Goal: Task Accomplishment & Management: Manage account settings

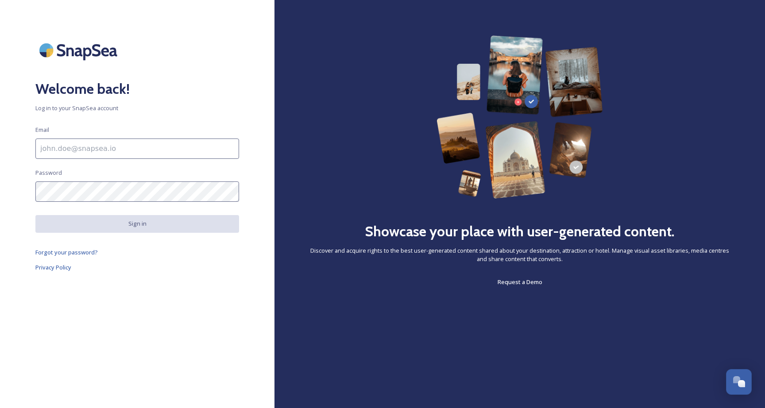
click at [198, 144] on input at bounding box center [137, 149] width 204 height 20
click at [177, 145] on input at bounding box center [137, 149] width 204 height 20
type input "dperry@visitop.com"
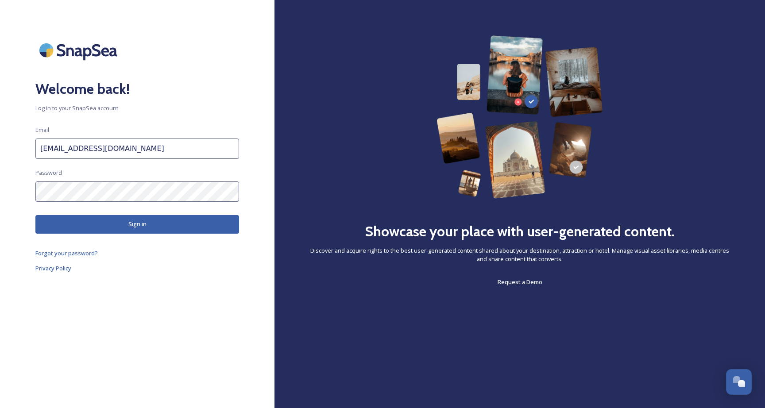
click at [197, 216] on button "Sign in" at bounding box center [137, 224] width 204 height 18
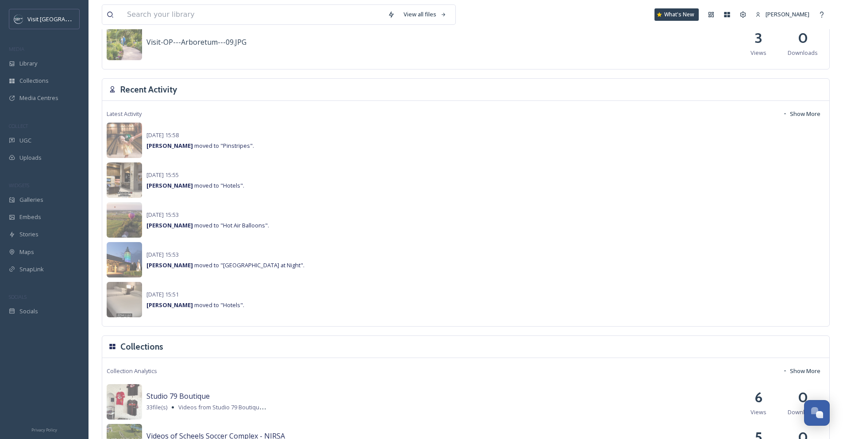
scroll to position [551, 0]
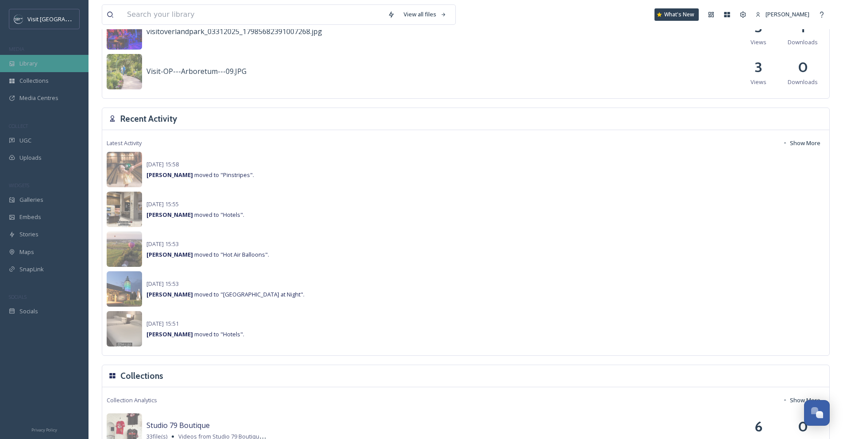
click at [41, 67] on div "Library" at bounding box center [44, 63] width 89 height 17
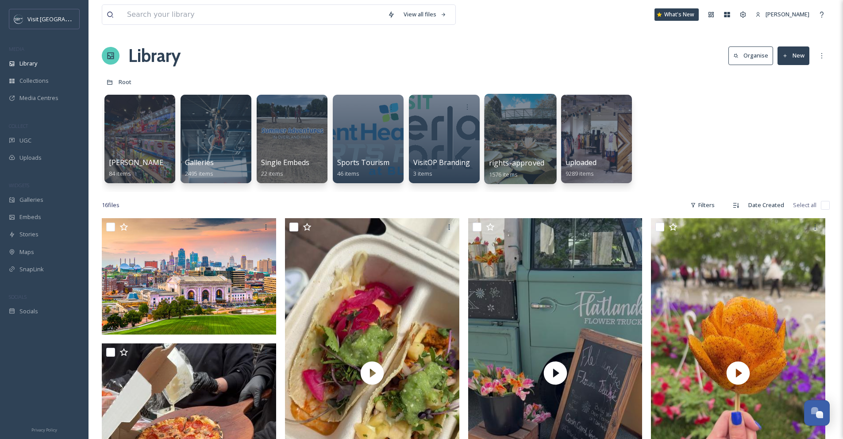
click at [523, 129] on div at bounding box center [520, 139] width 72 height 90
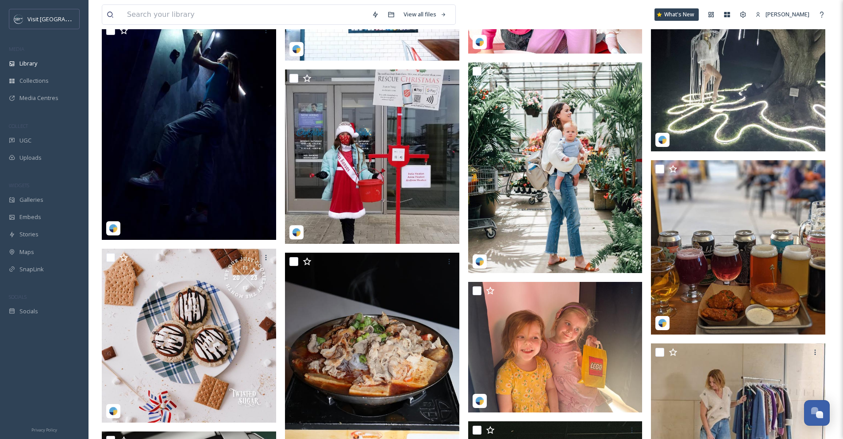
scroll to position [1897, 0]
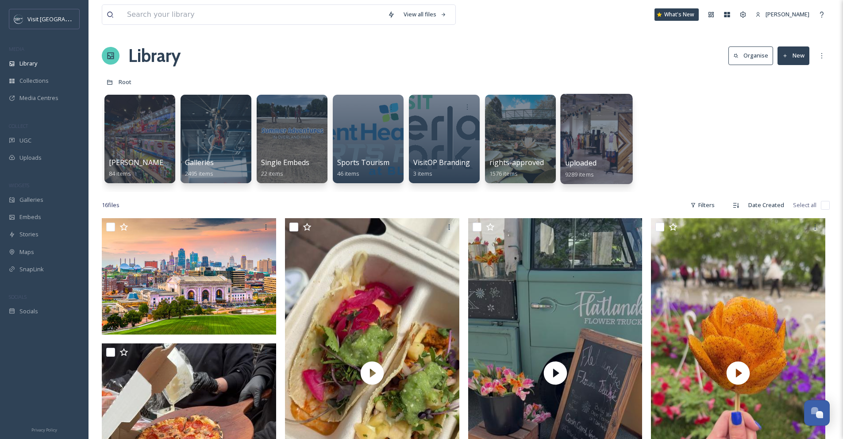
click at [566, 122] on div at bounding box center [596, 139] width 72 height 90
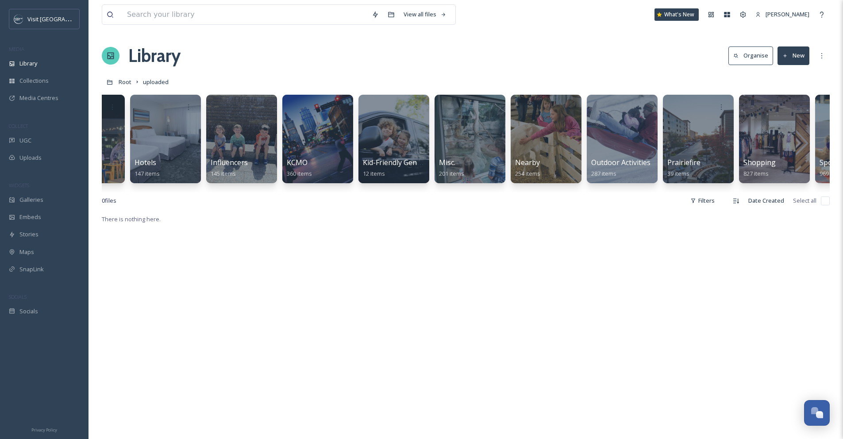
scroll to position [0, 750]
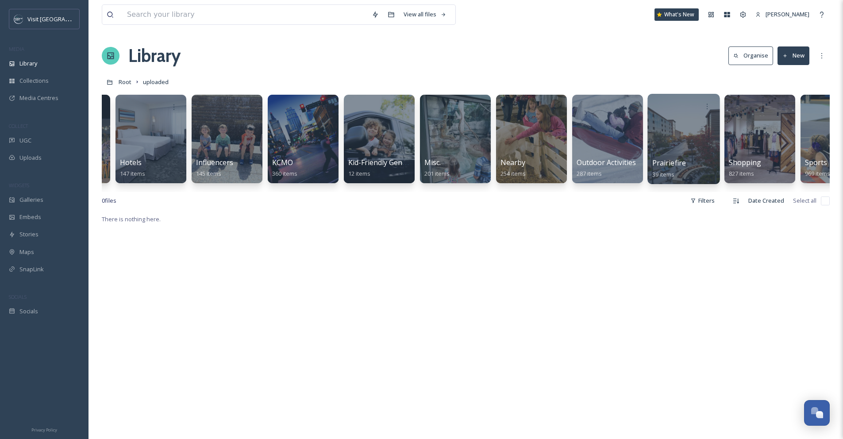
click at [716, 152] on div at bounding box center [683, 139] width 72 height 90
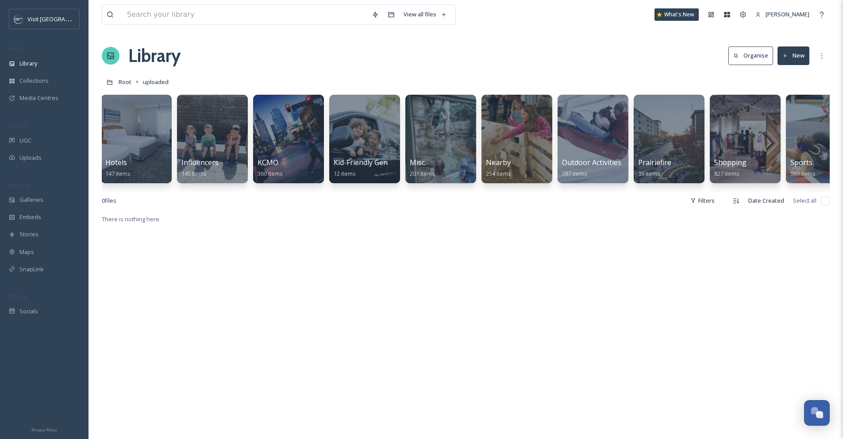
scroll to position [0, 779]
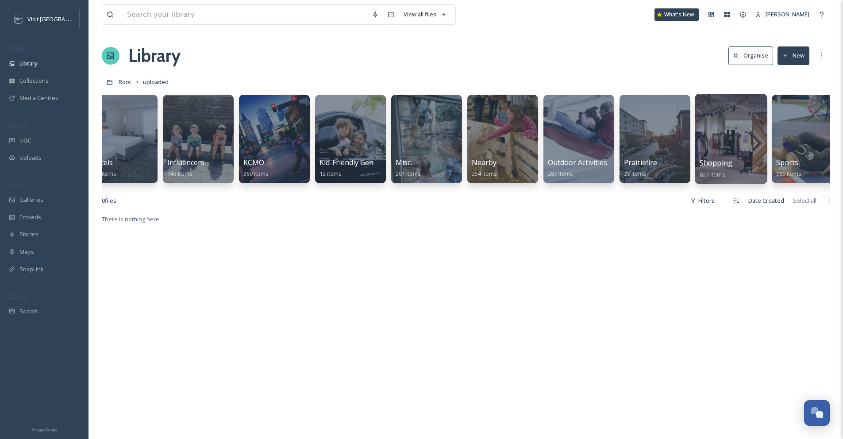
click at [732, 155] on div at bounding box center [731, 139] width 72 height 90
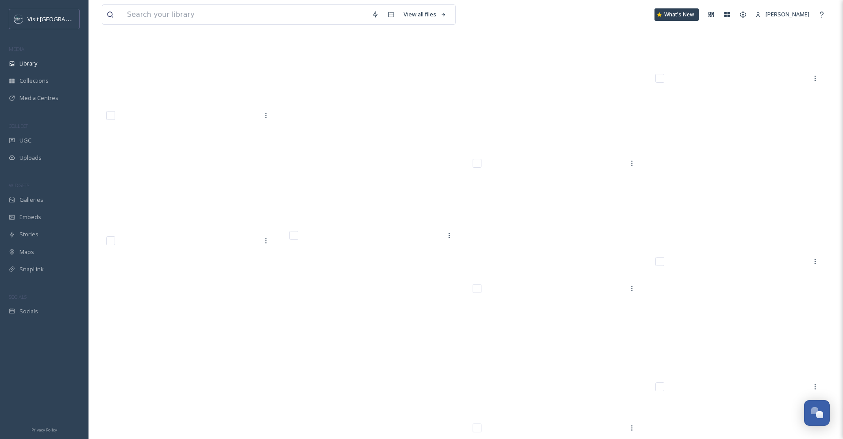
scroll to position [32460, 0]
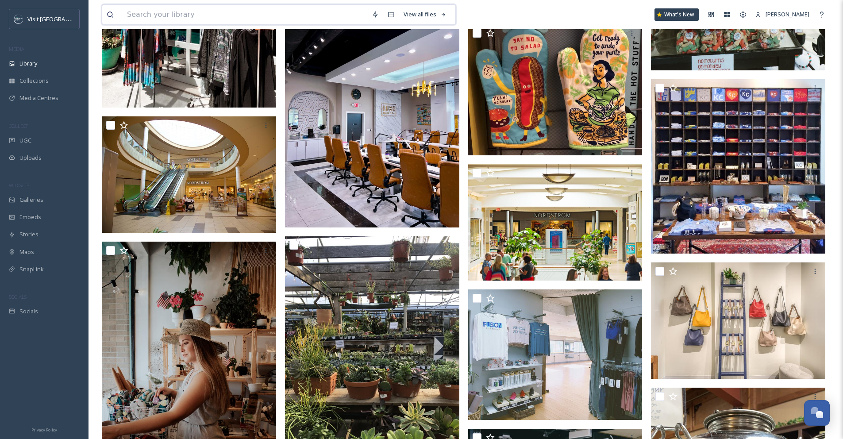
click at [330, 18] on input at bounding box center [245, 14] width 245 height 19
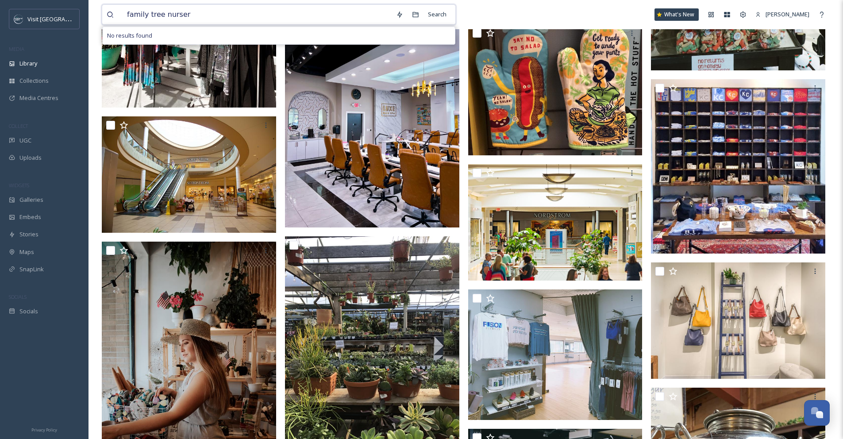
type input "family tree nursery"
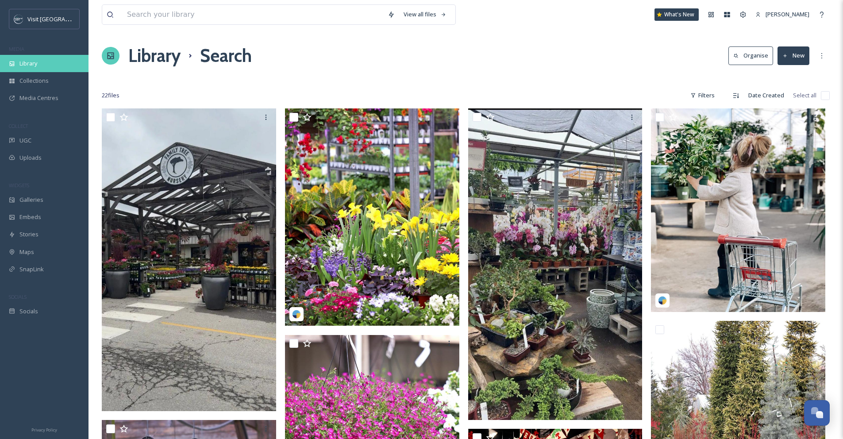
click at [37, 67] on span "Library" at bounding box center [28, 63] width 18 height 8
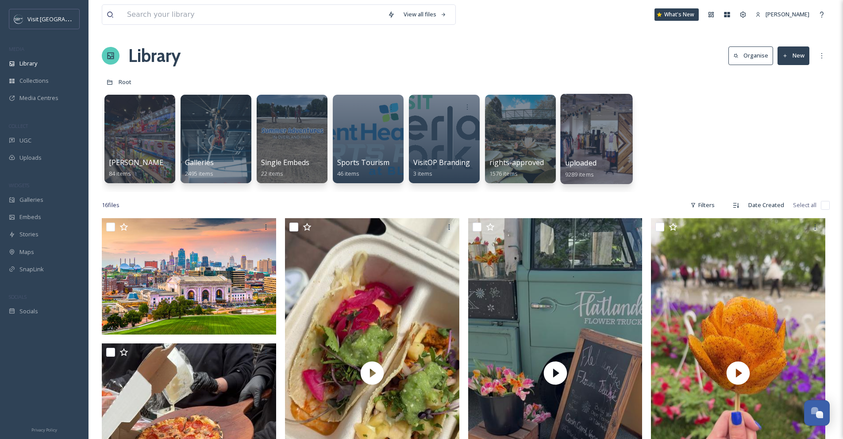
click at [567, 122] on div at bounding box center [596, 139] width 72 height 90
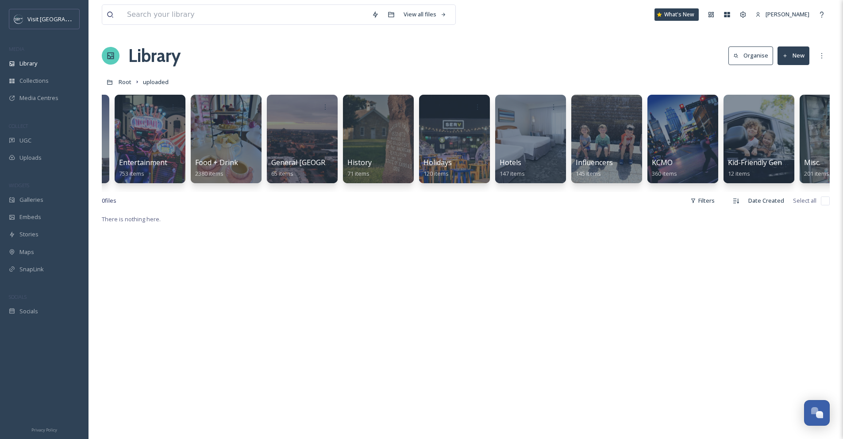
scroll to position [0, 431]
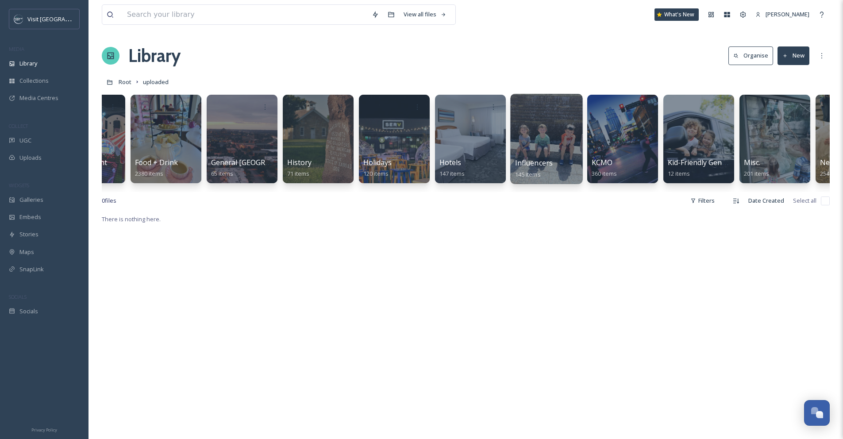
click at [548, 146] on div at bounding box center [546, 139] width 72 height 90
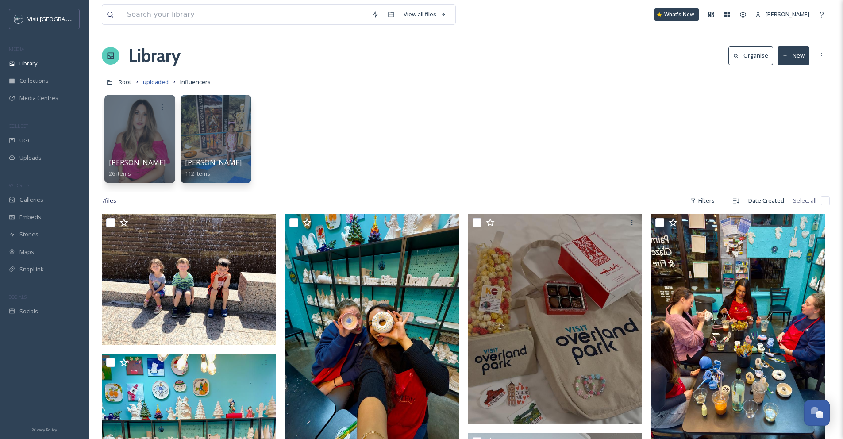
click at [160, 85] on span "uploaded" at bounding box center [156, 82] width 26 height 8
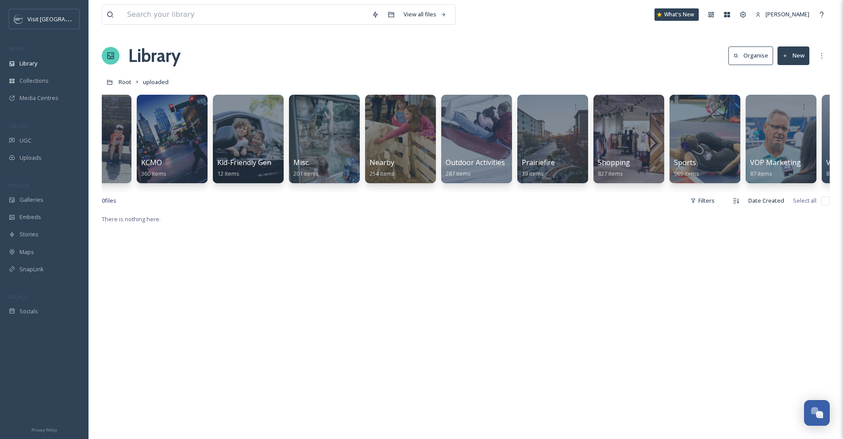
scroll to position [0, 887]
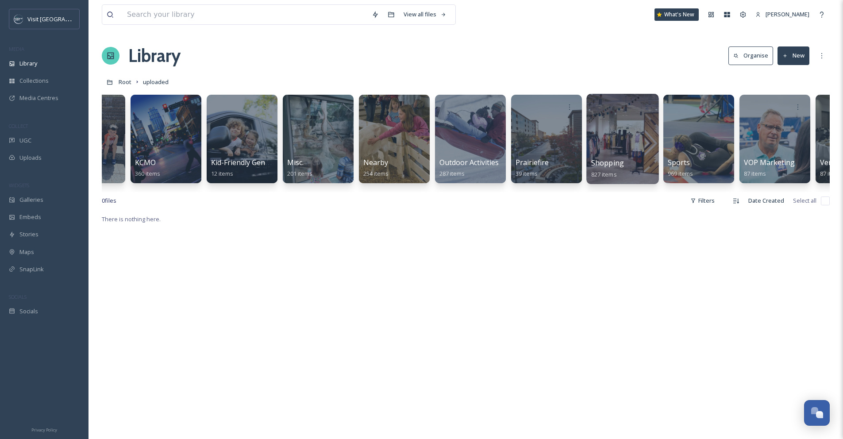
click at [639, 158] on div "Shopping 827 items" at bounding box center [622, 169] width 63 height 22
click at [624, 145] on div at bounding box center [622, 139] width 72 height 90
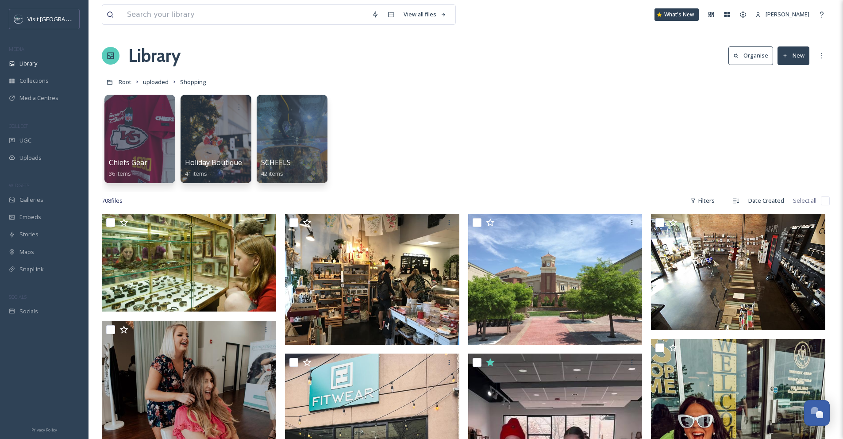
click at [787, 59] on button "New" at bounding box center [794, 55] width 32 height 18
click at [787, 103] on div "Folder" at bounding box center [784, 110] width 50 height 17
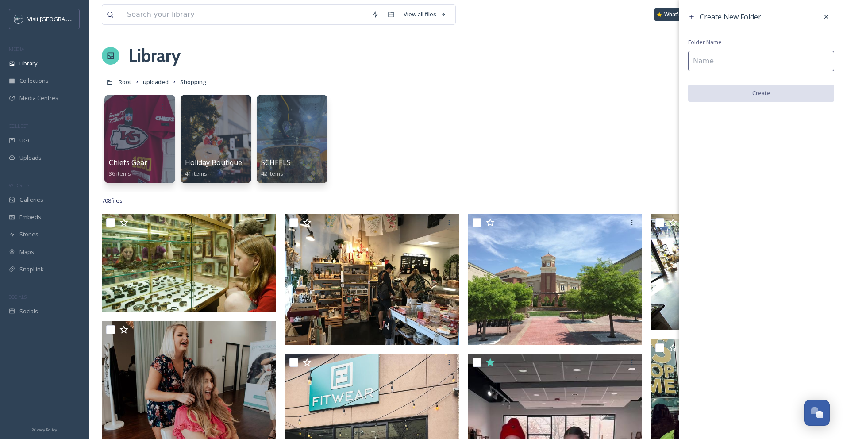
click at [763, 63] on input at bounding box center [761, 61] width 146 height 20
click at [734, 63] on input at bounding box center [761, 61] width 146 height 20
type input "[GEOGRAPHIC_DATA]"
click at [783, 92] on button "Create" at bounding box center [761, 94] width 146 height 18
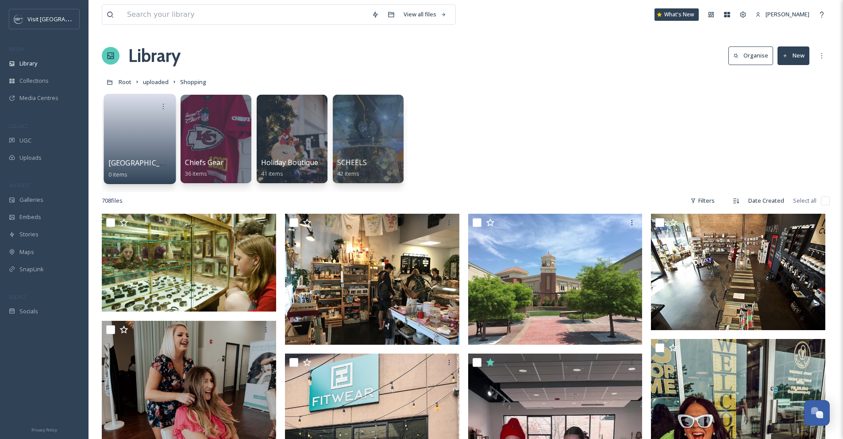
click at [141, 146] on link at bounding box center [139, 136] width 63 height 43
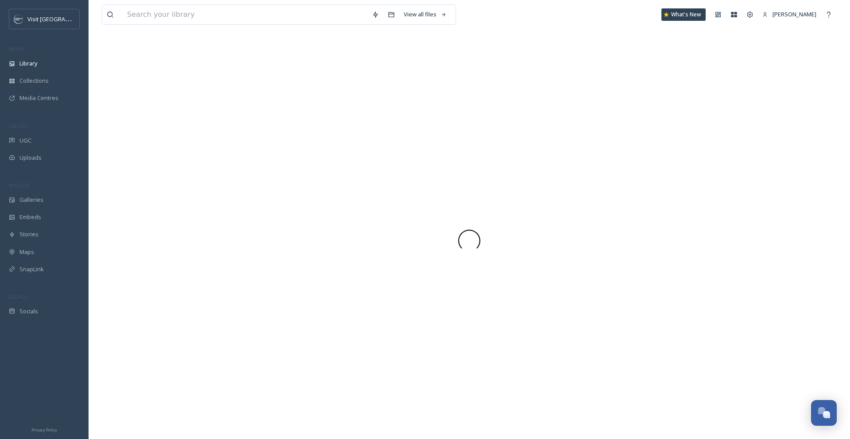
click at [141, 146] on div at bounding box center [469, 240] width 735 height 397
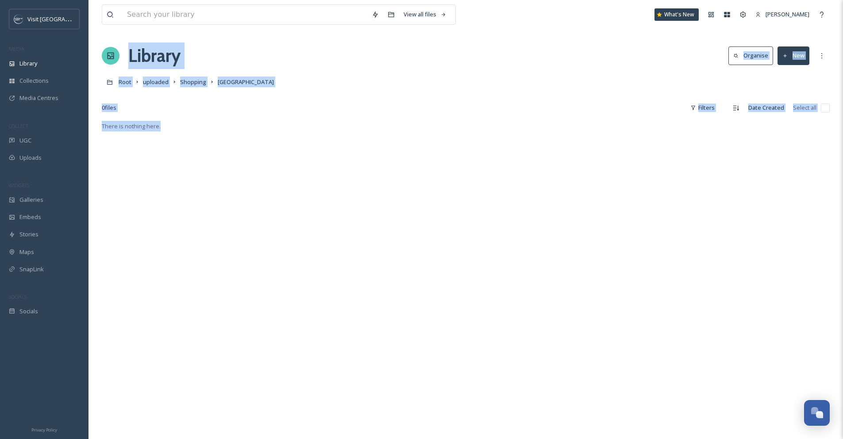
click at [496, 87] on div "Root uploaded Shopping [GEOGRAPHIC_DATA]" at bounding box center [466, 81] width 728 height 17
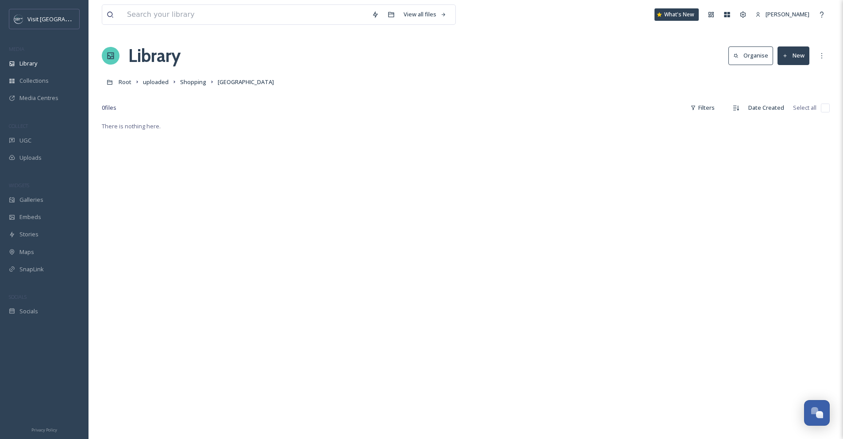
click at [784, 63] on button "New" at bounding box center [794, 55] width 32 height 18
click at [781, 105] on div "Folder" at bounding box center [784, 110] width 50 height 17
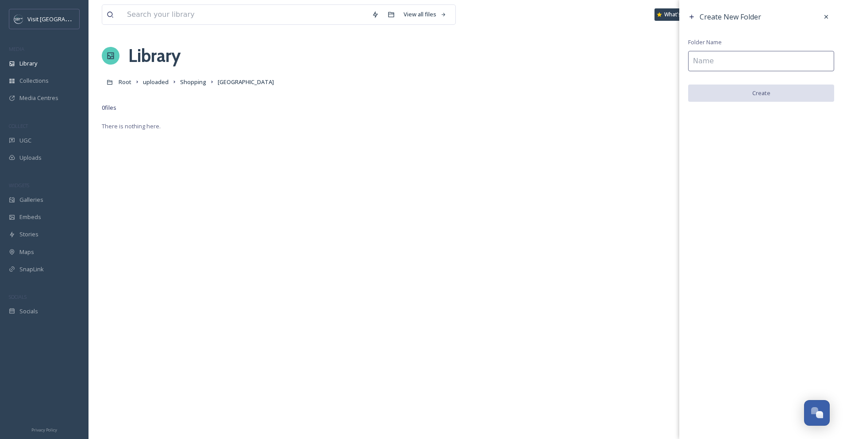
click at [771, 67] on input at bounding box center [761, 61] width 146 height 20
type input "LEGO Store"
click at [808, 89] on button "Create" at bounding box center [761, 94] width 146 height 18
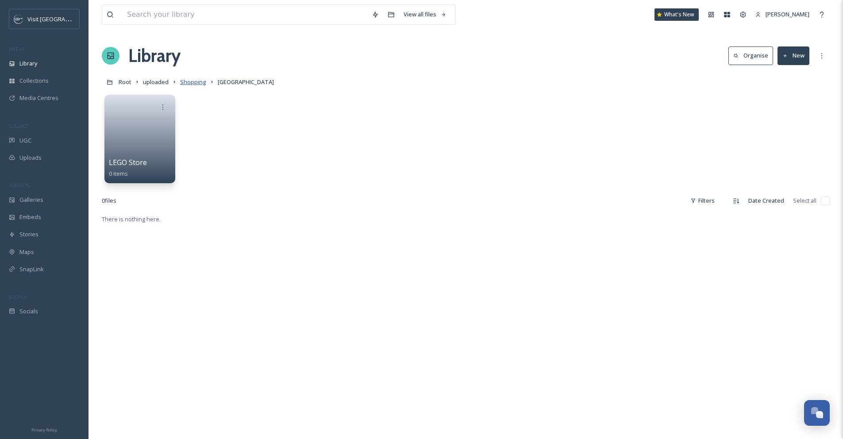
click at [201, 85] on span "Shopping" at bounding box center [193, 82] width 26 height 8
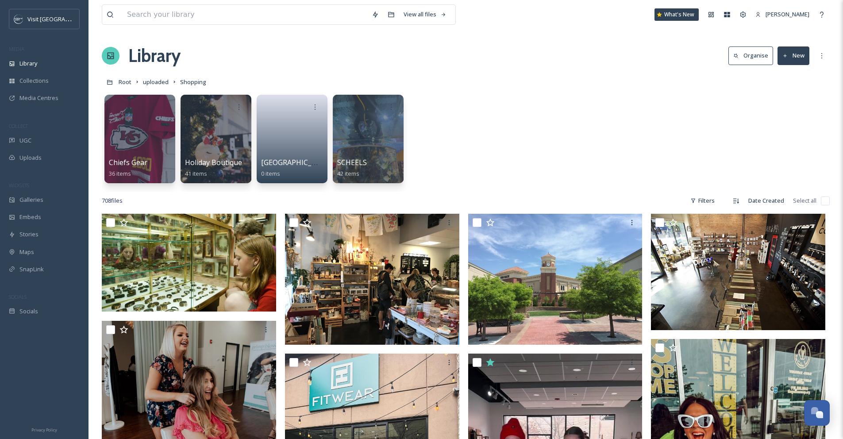
click at [784, 60] on button "New" at bounding box center [794, 55] width 32 height 18
click at [783, 106] on div "Folder" at bounding box center [784, 110] width 50 height 17
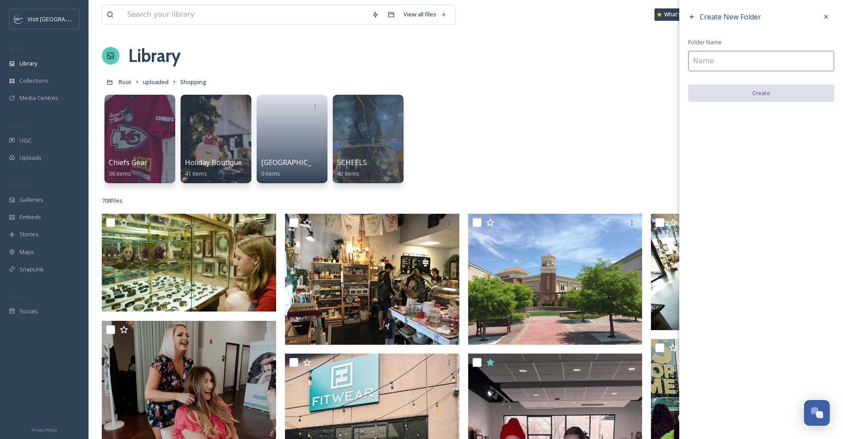
click at [768, 70] on input at bounding box center [761, 61] width 146 height 20
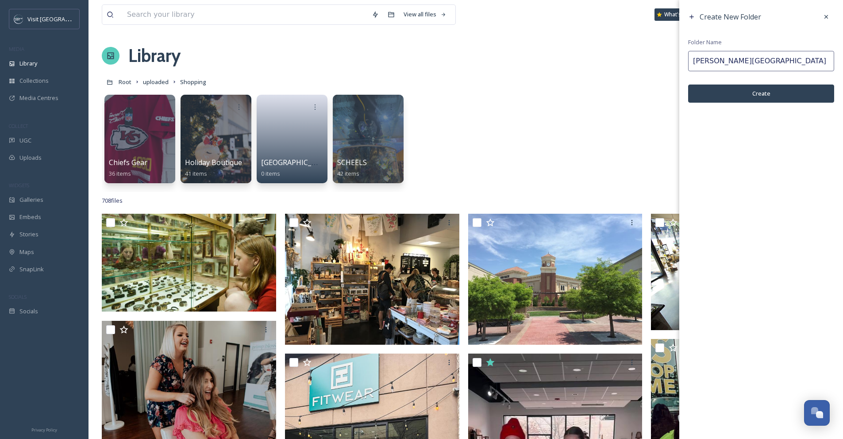
type input "[PERSON_NAME][GEOGRAPHIC_DATA]"
click at [758, 90] on button "Create" at bounding box center [761, 94] width 146 height 18
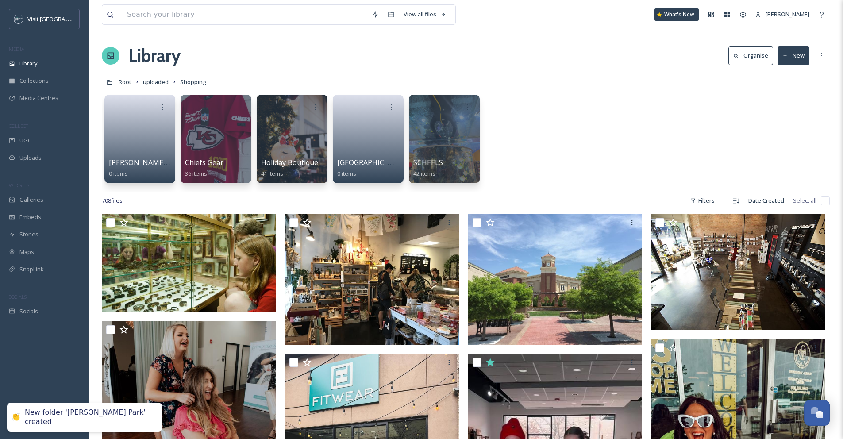
click at [790, 62] on button "New" at bounding box center [794, 55] width 32 height 18
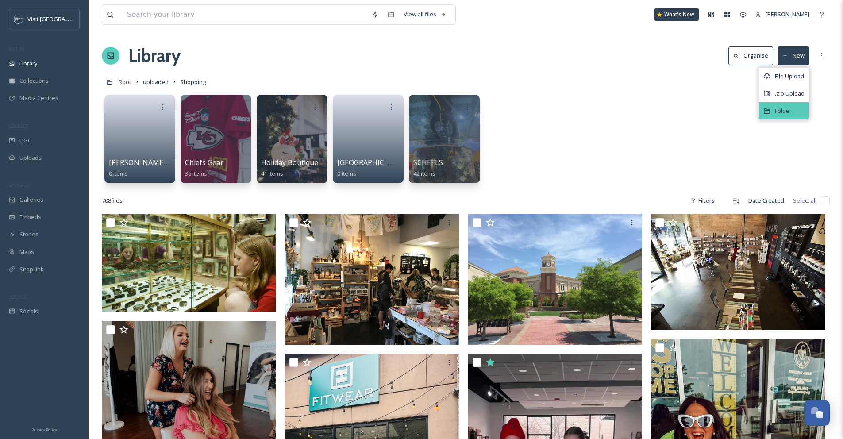
click at [785, 107] on span "Folder" at bounding box center [783, 111] width 17 height 8
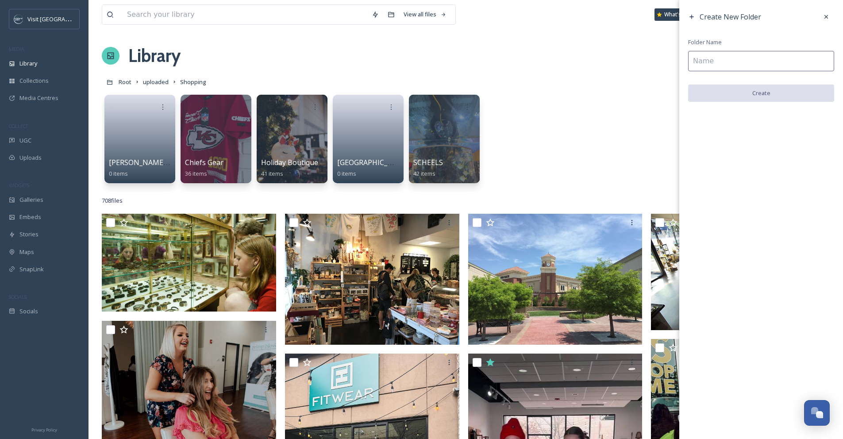
click at [771, 65] on input at bounding box center [761, 61] width 146 height 20
type input "Spas + Salons"
click at [763, 92] on button "Create" at bounding box center [761, 94] width 146 height 18
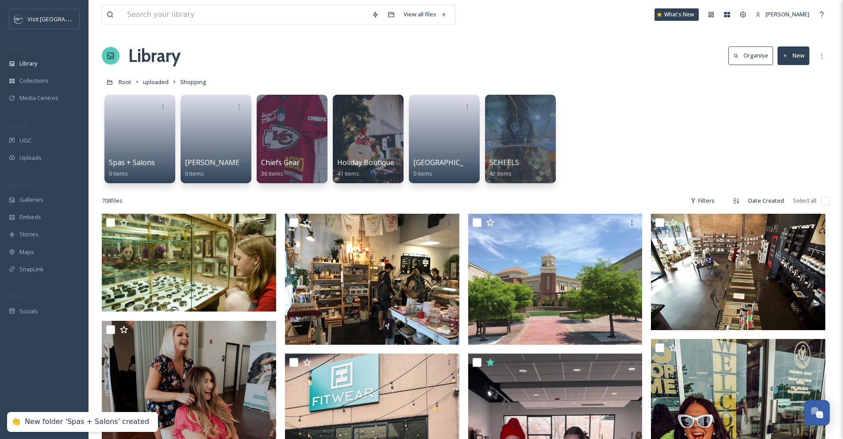
click at [788, 63] on button "New" at bounding box center [794, 55] width 32 height 18
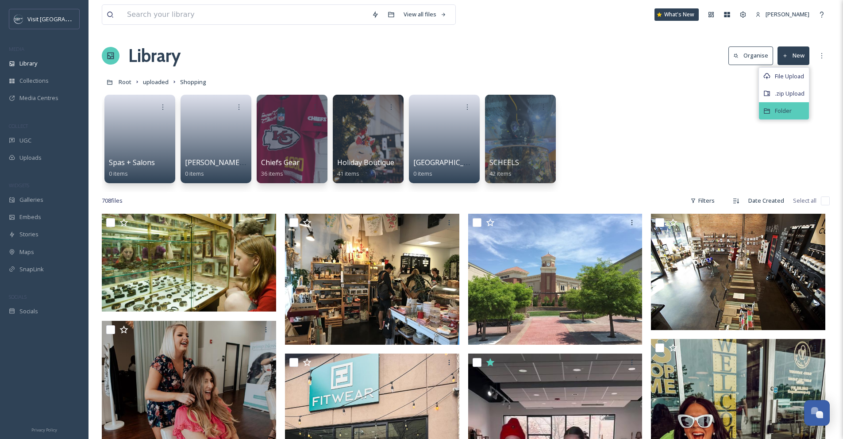
click at [782, 104] on div "Folder" at bounding box center [784, 110] width 50 height 17
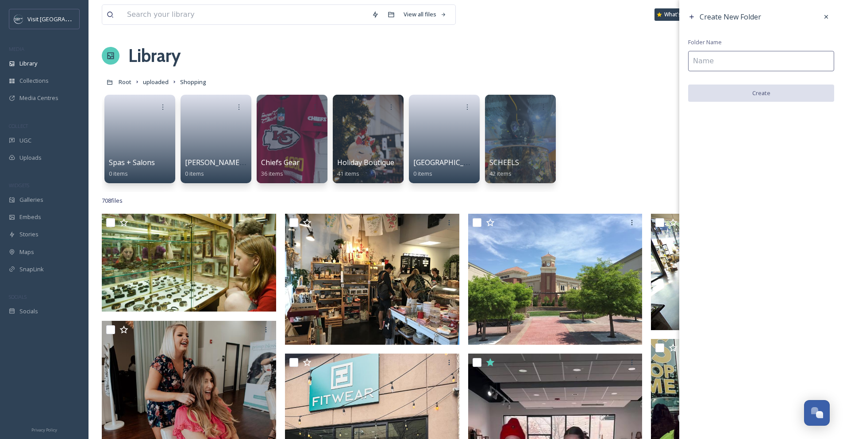
click at [783, 64] on input at bounding box center [761, 61] width 146 height 20
type input "Fitness + Wellness"
click at [785, 91] on button "Create" at bounding box center [761, 94] width 146 height 18
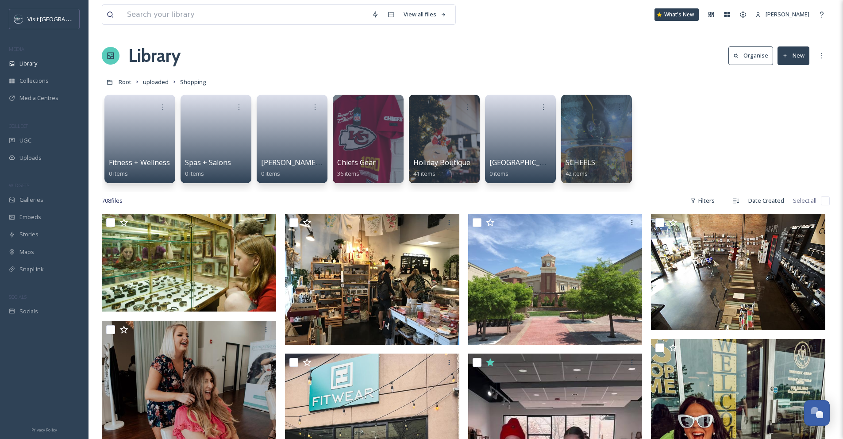
click at [788, 61] on button "New" at bounding box center [794, 55] width 32 height 18
click at [791, 104] on div "Folder" at bounding box center [784, 110] width 50 height 17
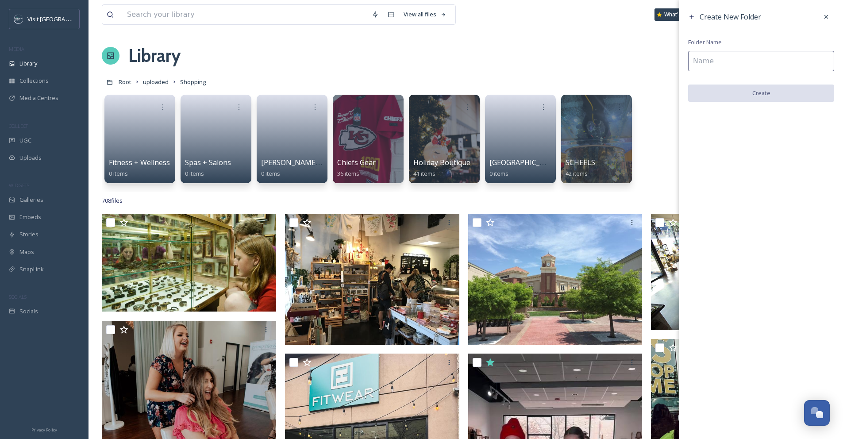
click at [773, 59] on input at bounding box center [761, 61] width 146 height 20
type input "Specialty Foods"
click at [774, 91] on button "Create" at bounding box center [761, 94] width 146 height 18
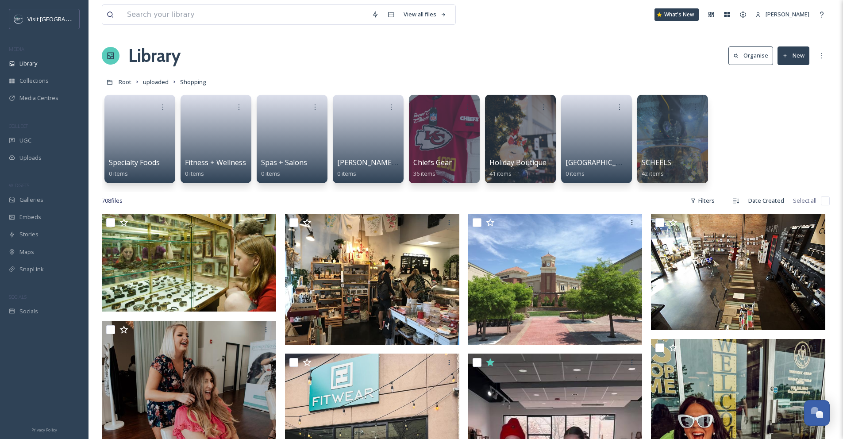
click at [793, 62] on button "New" at bounding box center [794, 55] width 32 height 18
click at [788, 104] on div "Folder" at bounding box center [784, 110] width 50 height 17
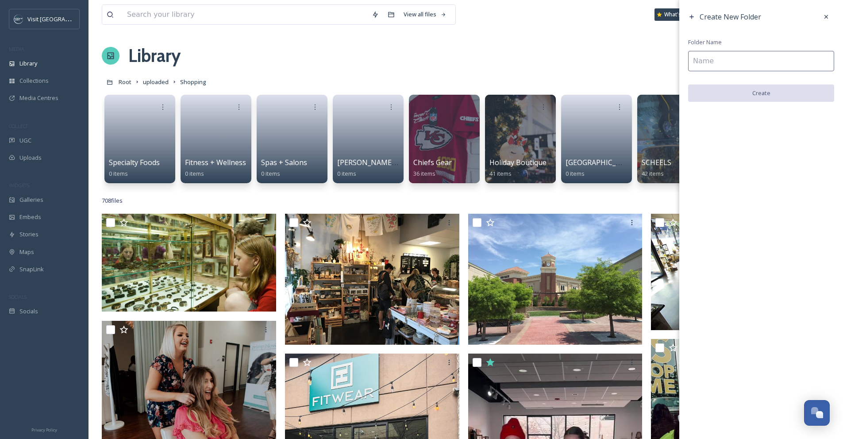
click at [770, 66] on input at bounding box center [761, 61] width 146 height 20
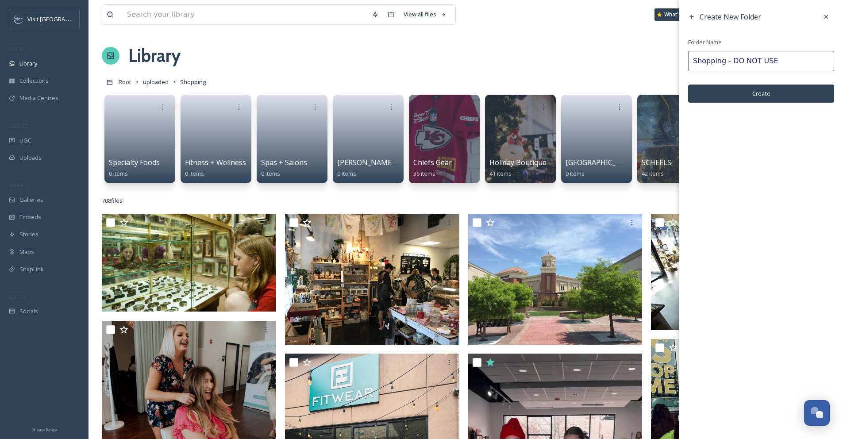
type input "Shopping - DO NOT USE"
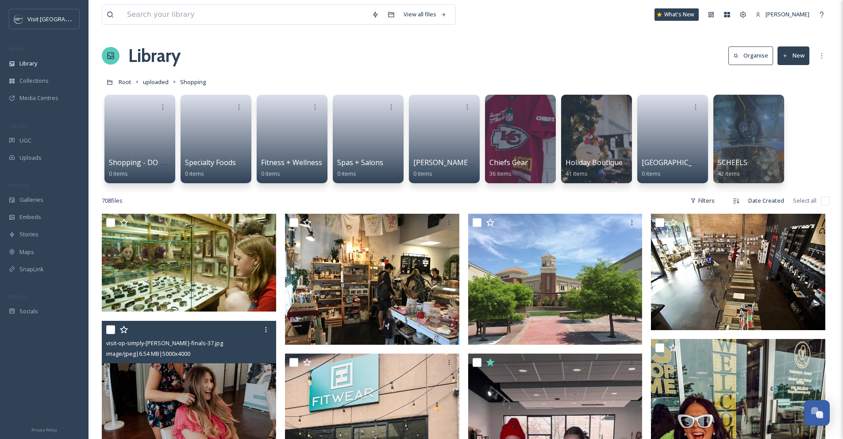
click at [114, 332] on input "checkbox" at bounding box center [110, 329] width 9 height 9
checkbox input "true"
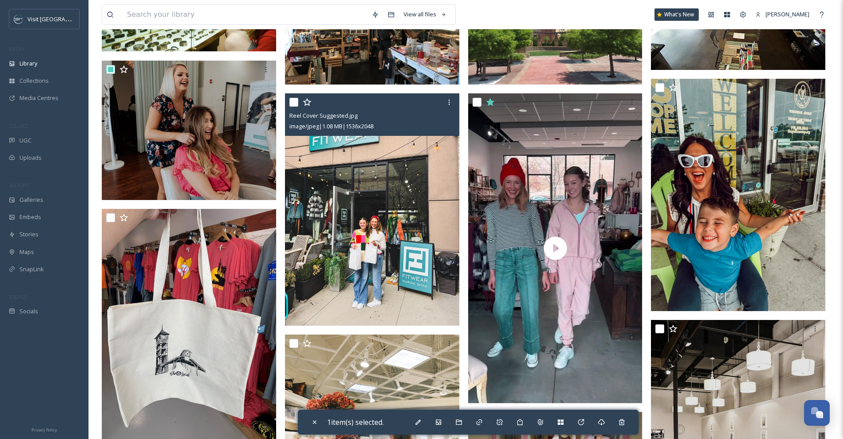
scroll to position [442, 0]
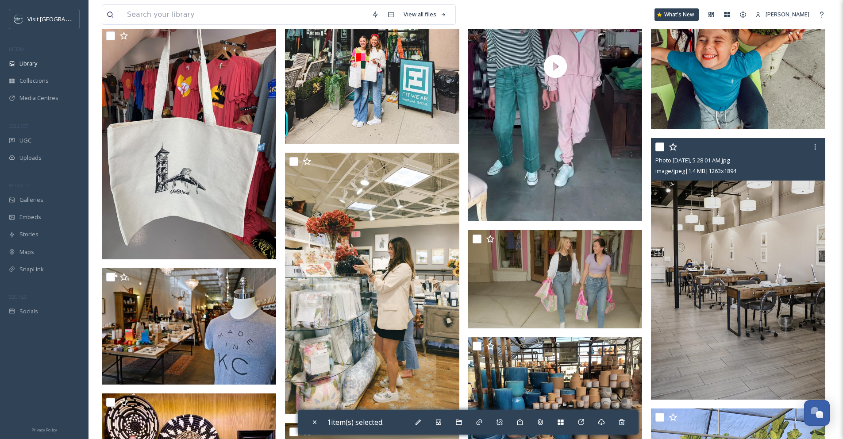
click at [664, 150] on div at bounding box center [659, 147] width 9 height 9
click at [662, 149] on input "checkbox" at bounding box center [659, 147] width 9 height 9
checkbox input "true"
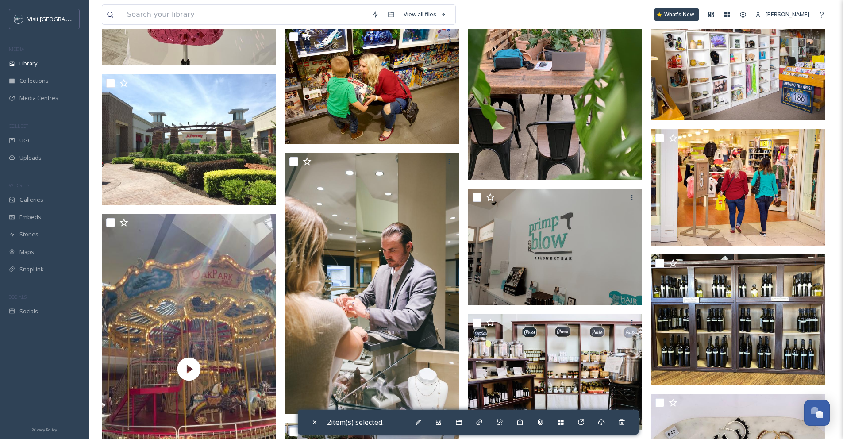
scroll to position [1362, 0]
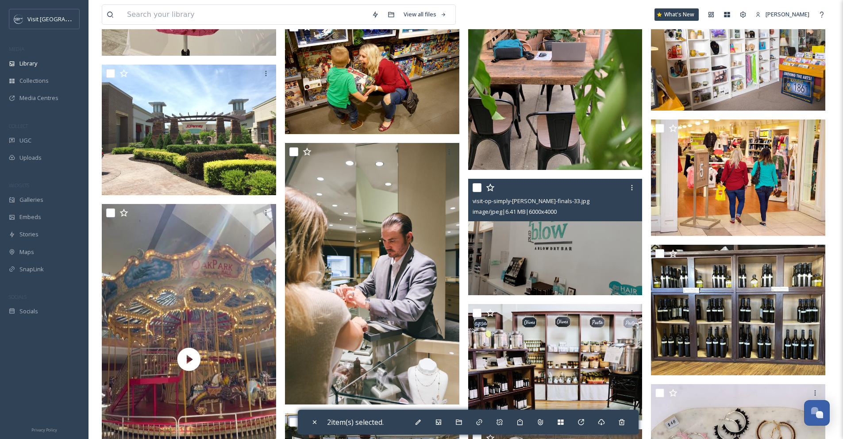
click at [480, 189] on input "checkbox" at bounding box center [477, 187] width 9 height 9
checkbox input "true"
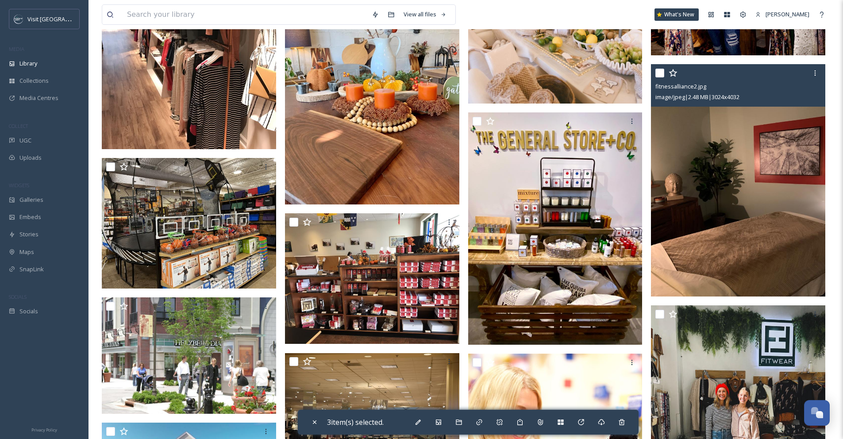
scroll to position [2464, 0]
click at [660, 74] on input "checkbox" at bounding box center [659, 73] width 9 height 9
checkbox input "true"
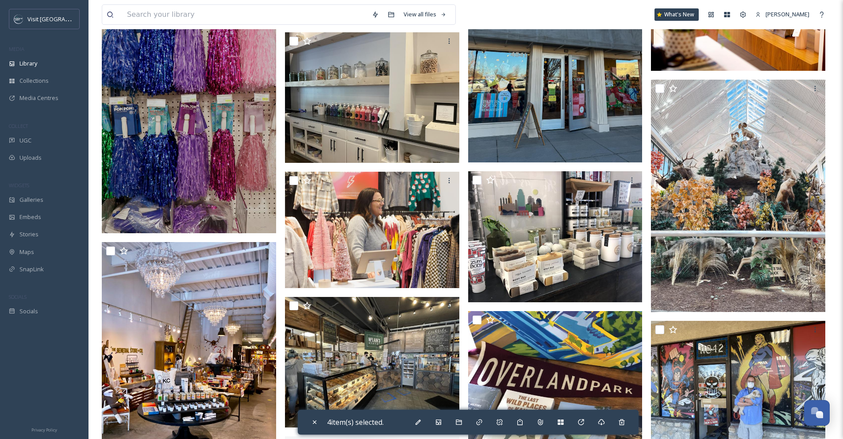
scroll to position [4277, 0]
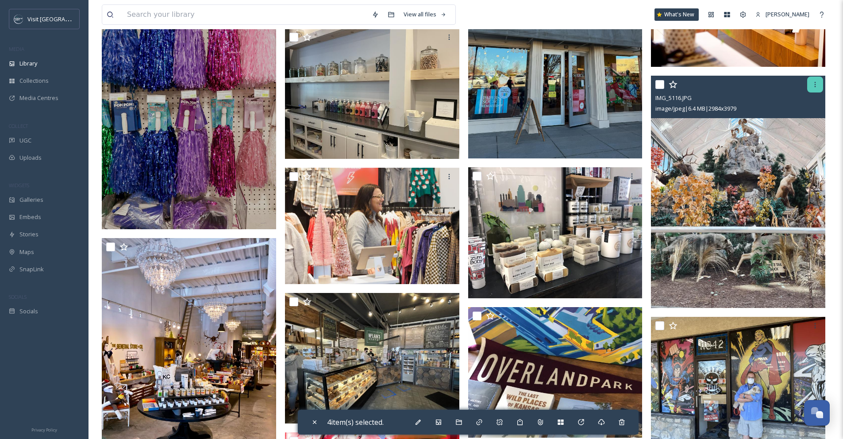
click at [813, 87] on icon at bounding box center [815, 84] width 7 height 7
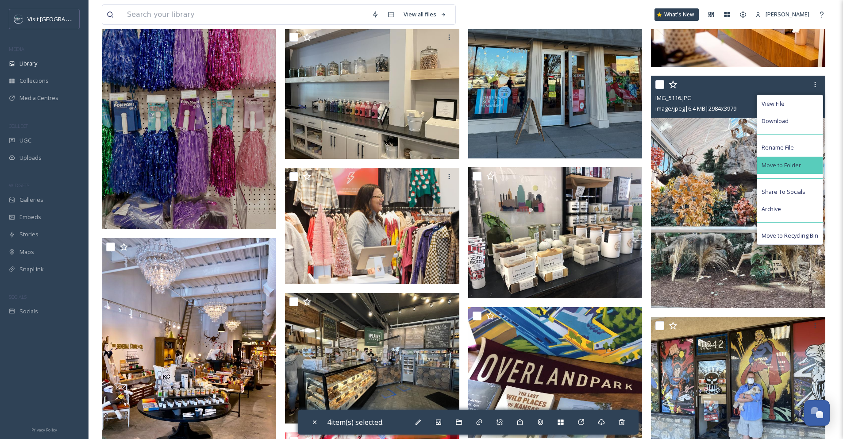
click at [806, 160] on div "Move to Folder" at bounding box center [789, 165] width 65 height 17
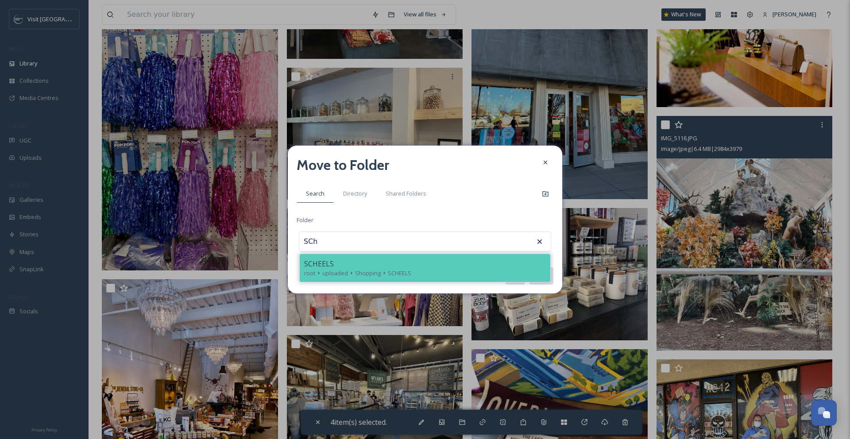
click at [463, 258] on div "SCHEELS" at bounding box center [425, 263] width 242 height 11
type input "SCHEELS"
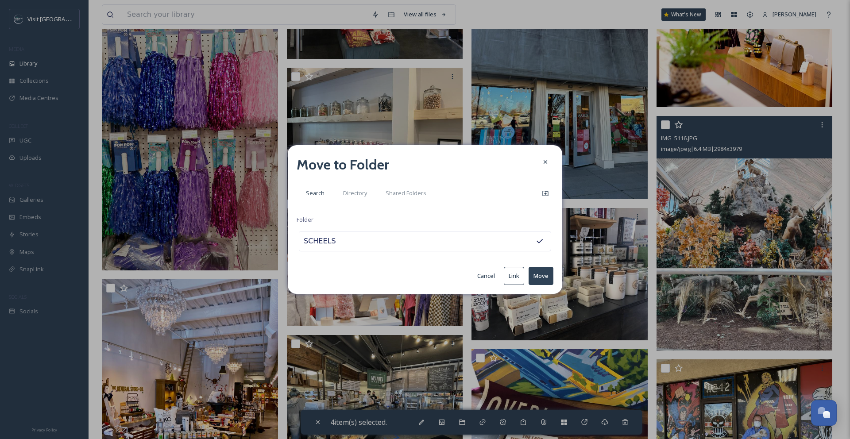
click at [536, 272] on button "Move" at bounding box center [540, 276] width 25 height 18
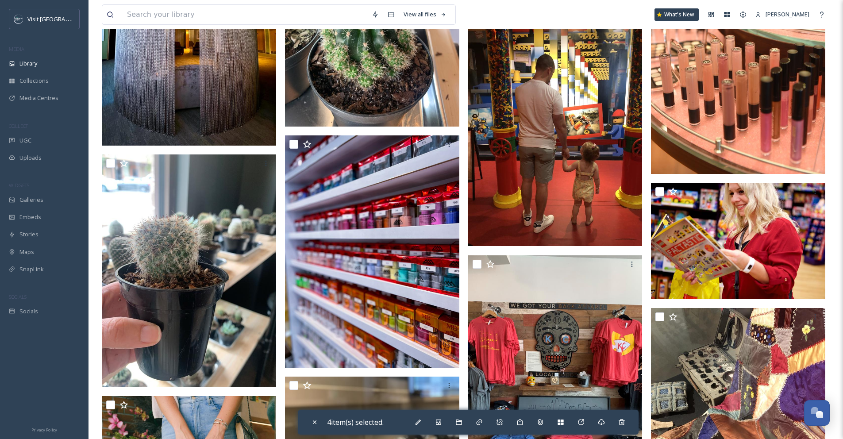
scroll to position [5490, 0]
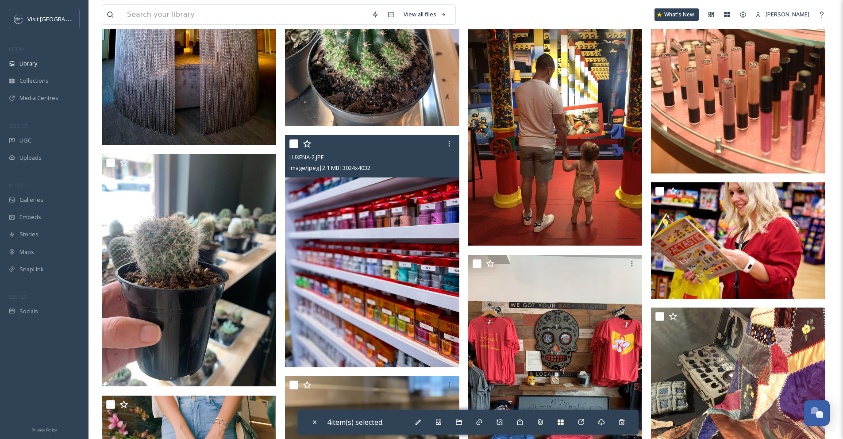
click at [294, 143] on input "checkbox" at bounding box center [293, 143] width 9 height 9
checkbox input "true"
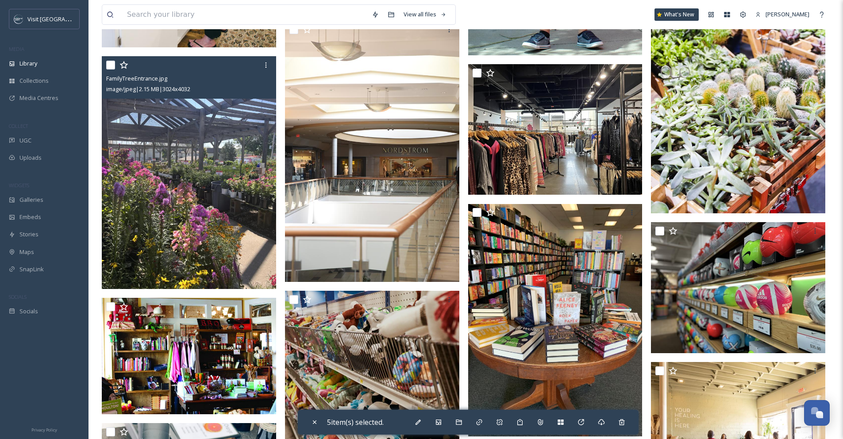
scroll to position [6852, 0]
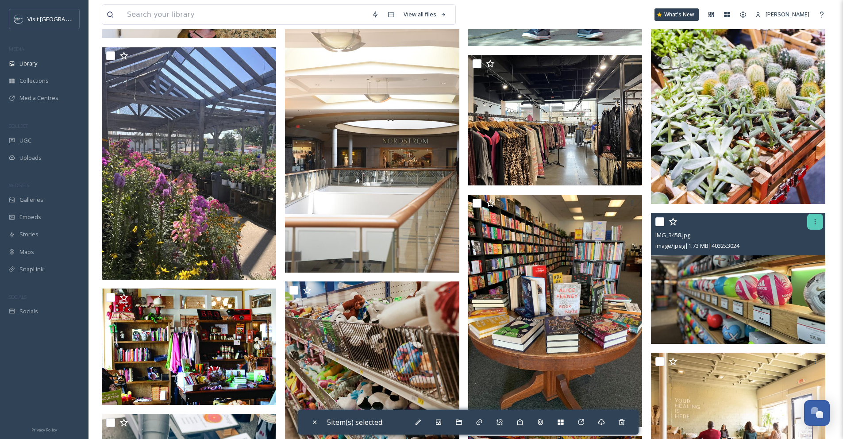
click at [813, 221] on icon at bounding box center [815, 221] width 7 height 7
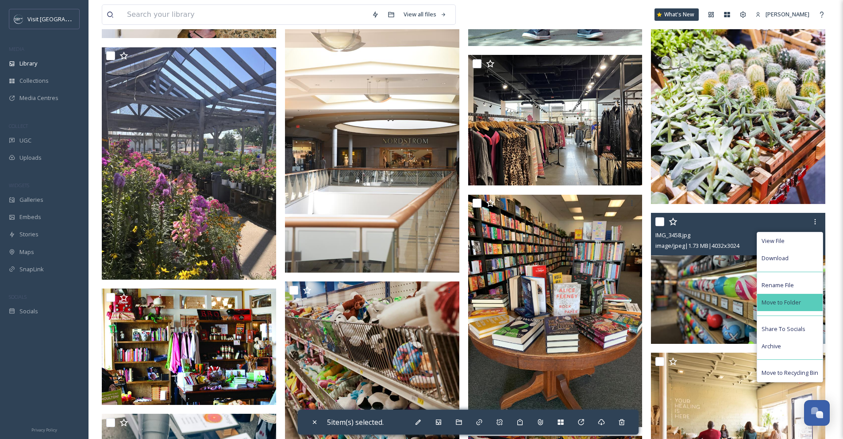
click at [795, 299] on span "Move to Folder" at bounding box center [781, 302] width 39 height 8
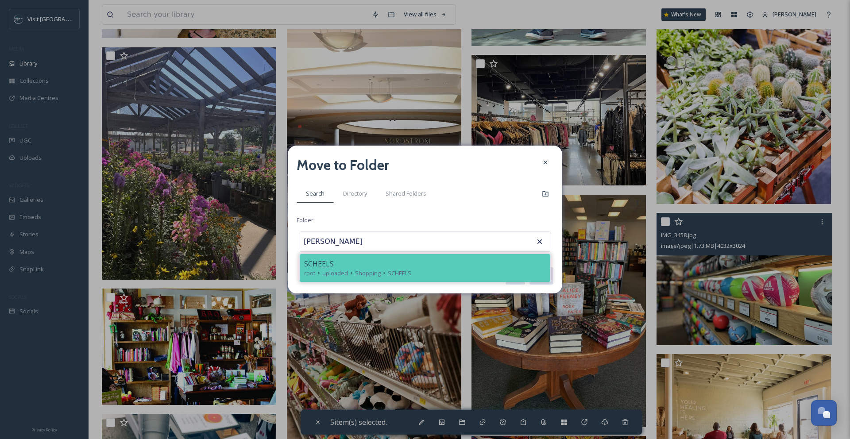
click at [472, 269] on div "root uploaded Shopping SCHEELS" at bounding box center [425, 273] width 242 height 8
type input "SCHEELS"
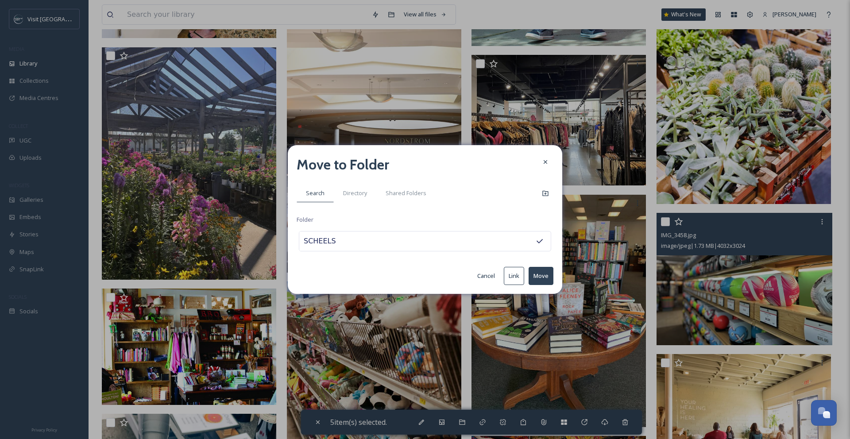
click at [532, 273] on button "Move" at bounding box center [540, 276] width 25 height 18
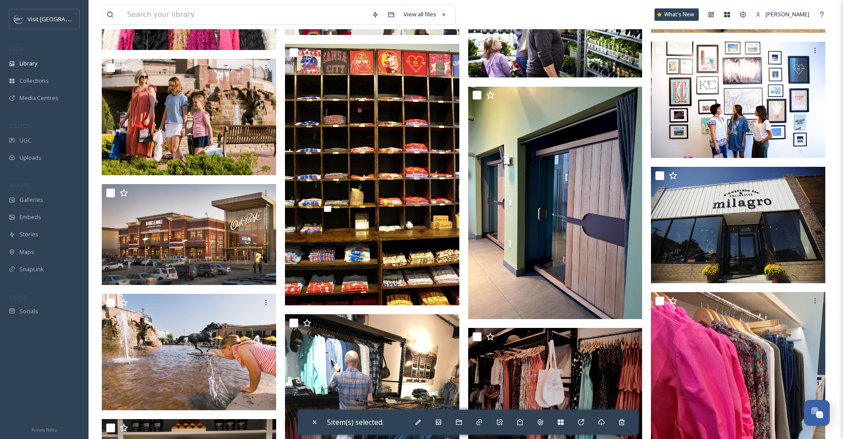
scroll to position [8073, 0]
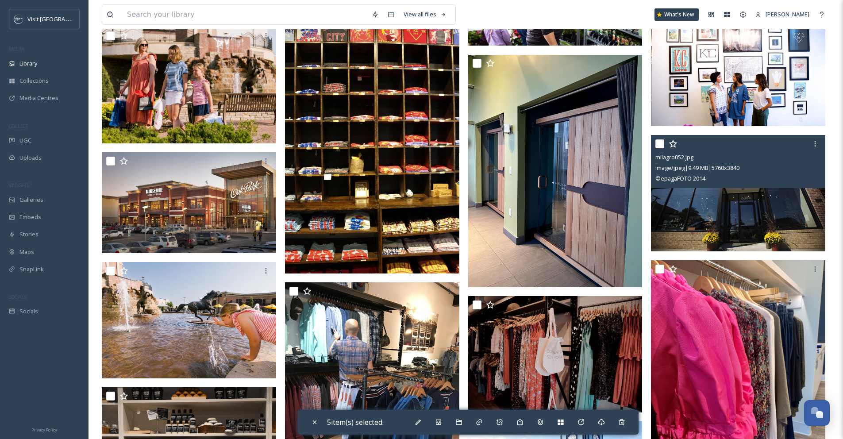
click at [659, 146] on input "checkbox" at bounding box center [659, 143] width 9 height 9
checkbox input "true"
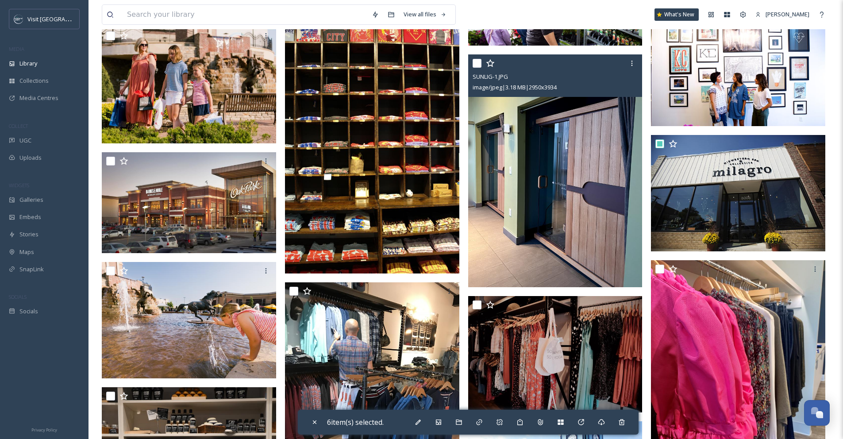
click at [478, 65] on input "checkbox" at bounding box center [477, 63] width 9 height 9
checkbox input "true"
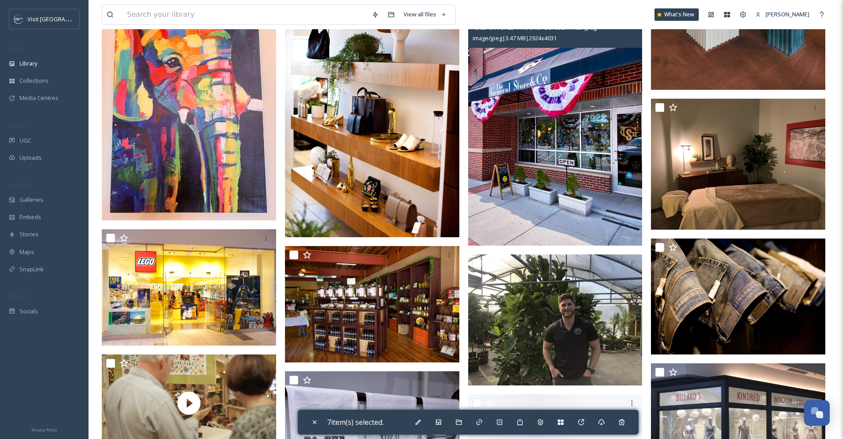
scroll to position [8996, 0]
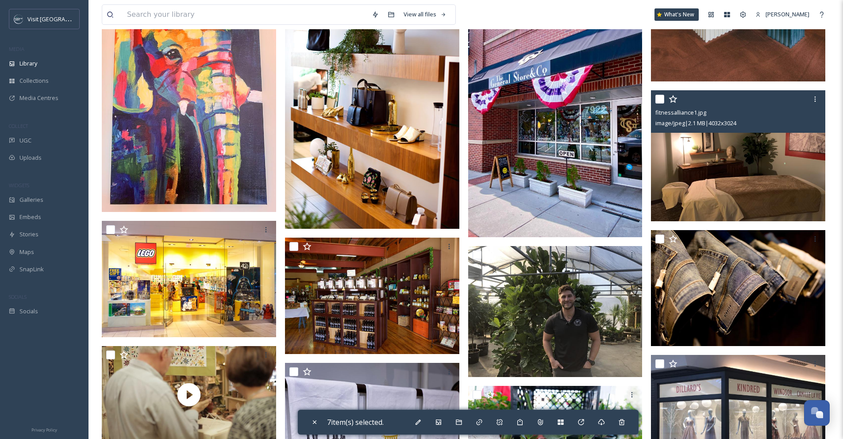
click at [659, 99] on input "checkbox" at bounding box center [659, 99] width 9 height 9
checkbox input "true"
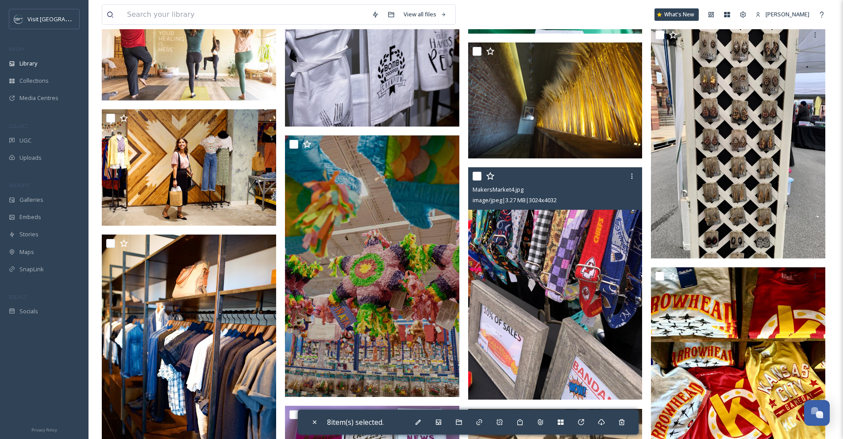
scroll to position [9457, 0]
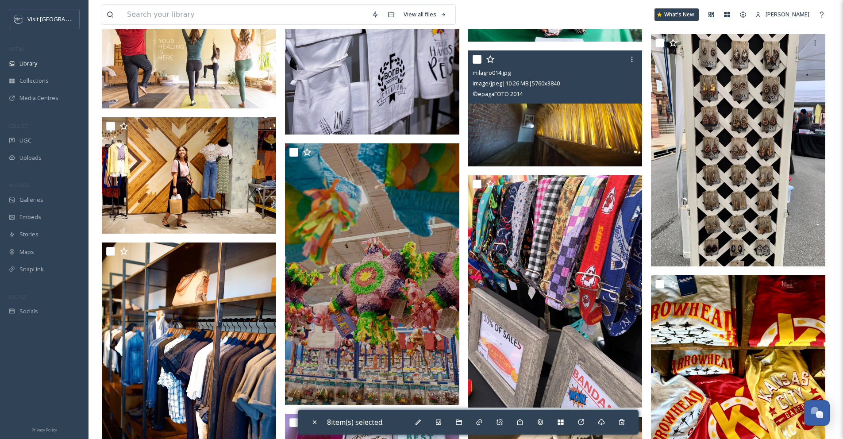
click at [479, 61] on input "checkbox" at bounding box center [477, 59] width 9 height 9
checkbox input "true"
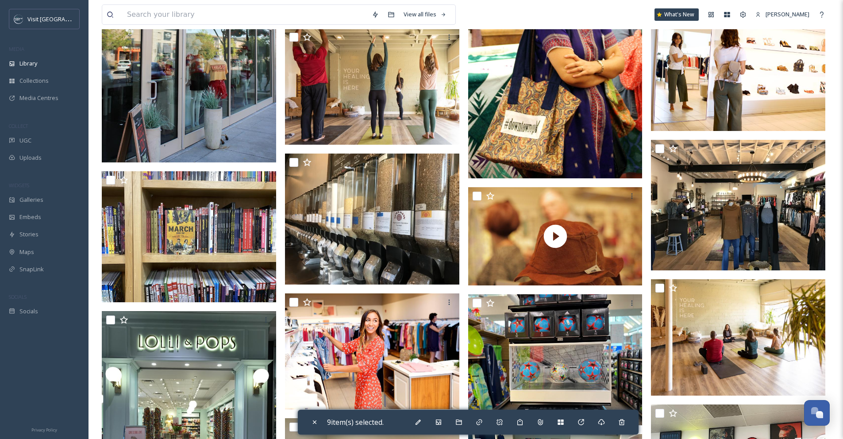
scroll to position [12397, 0]
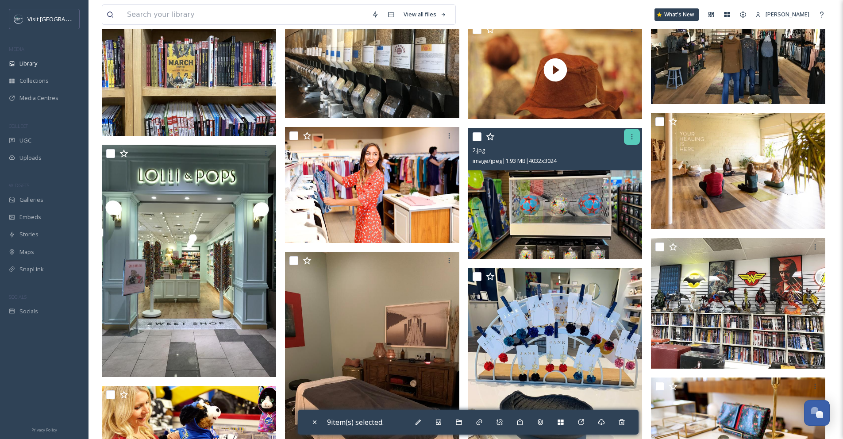
click at [629, 139] on icon at bounding box center [631, 136] width 7 height 7
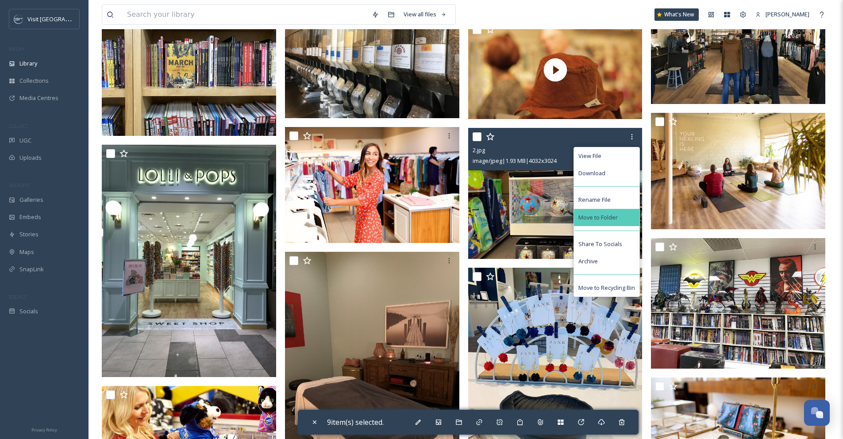
click at [609, 215] on span "Move to Folder" at bounding box center [597, 217] width 39 height 8
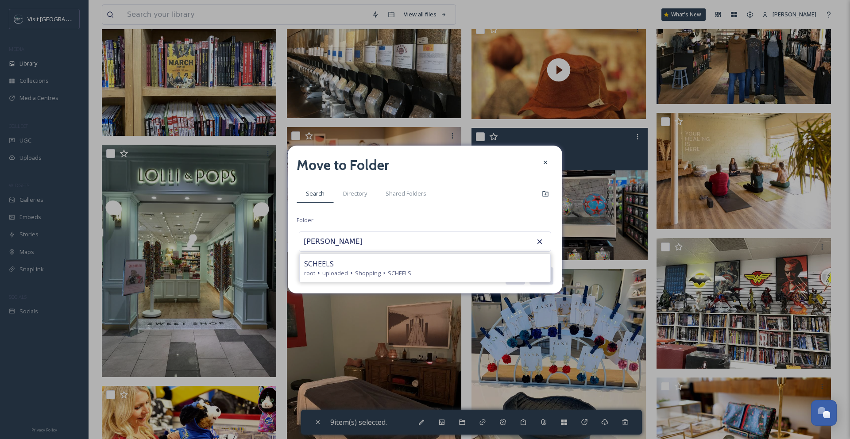
click at [424, 262] on div "SCHEELS" at bounding box center [425, 263] width 242 height 11
type input "SCHEELS"
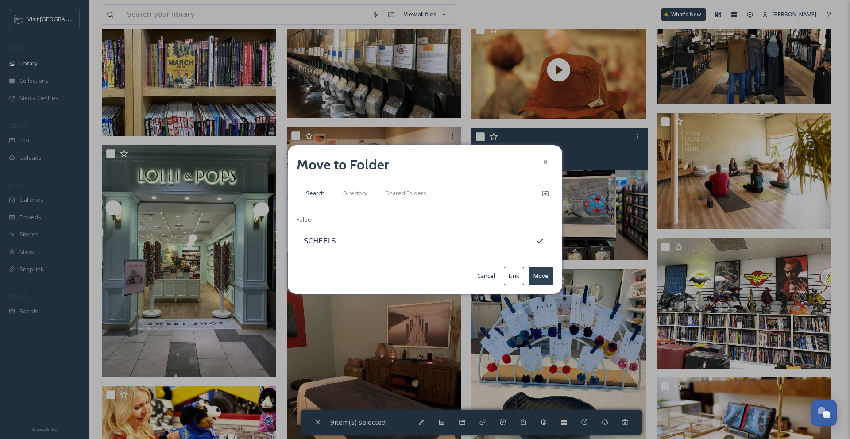
click at [539, 273] on button "Move" at bounding box center [540, 276] width 25 height 18
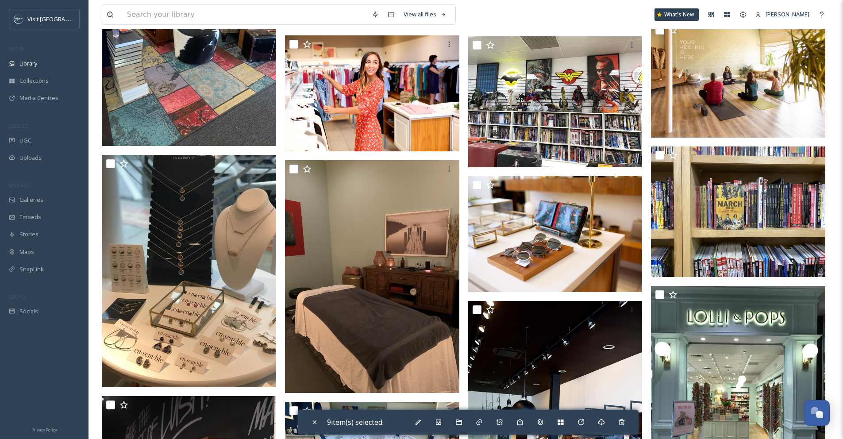
scroll to position [12529, 0]
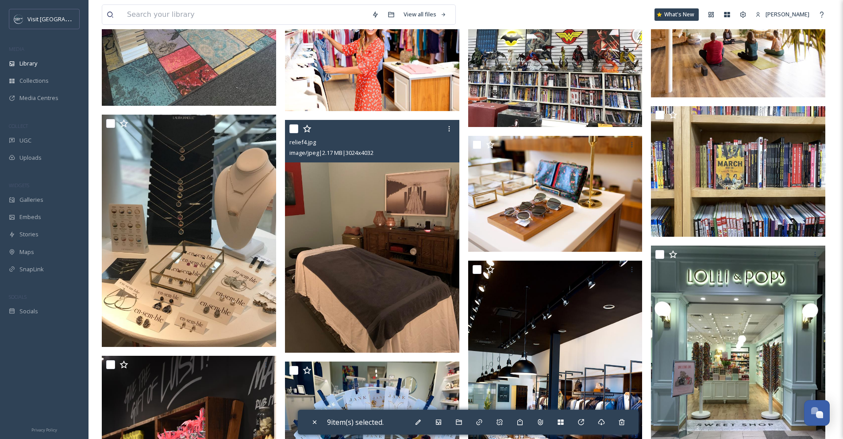
click at [297, 131] on input "checkbox" at bounding box center [293, 128] width 9 height 9
checkbox input "true"
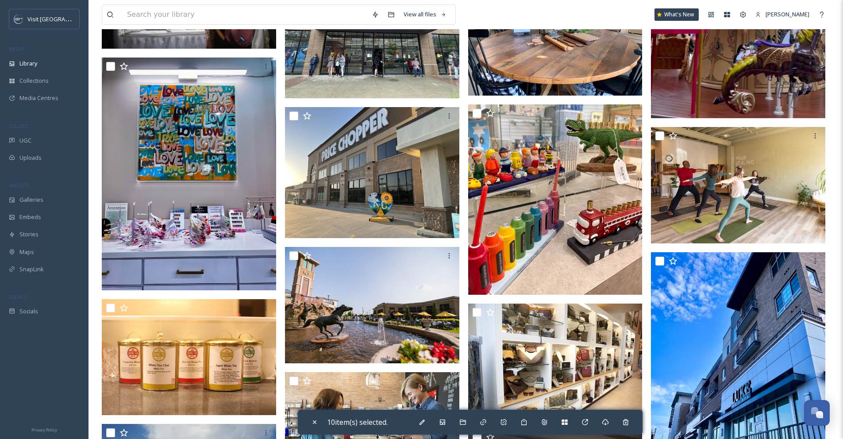
scroll to position [14265, 0]
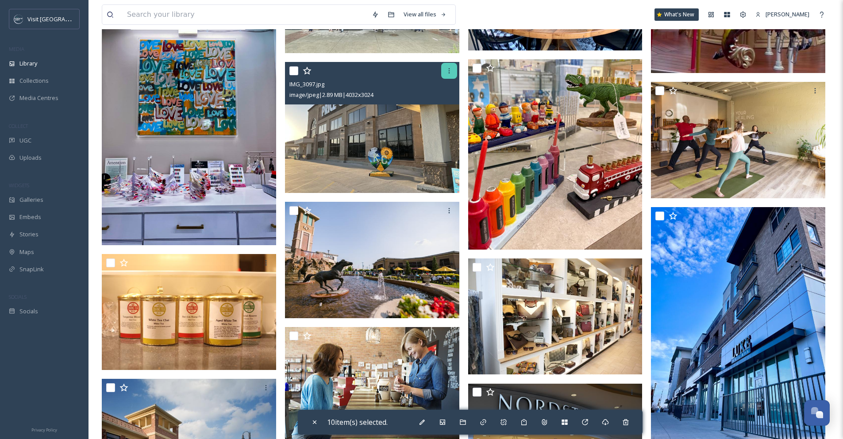
click at [449, 73] on icon at bounding box center [448, 70] width 1 height 5
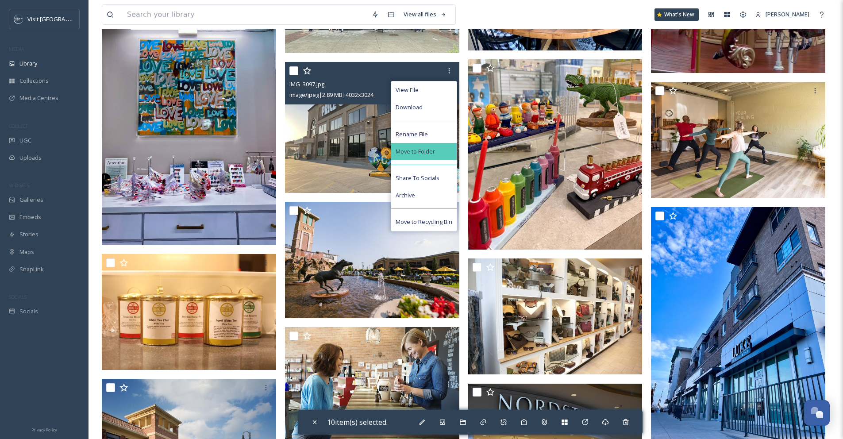
click at [434, 148] on span "Move to Folder" at bounding box center [415, 151] width 39 height 8
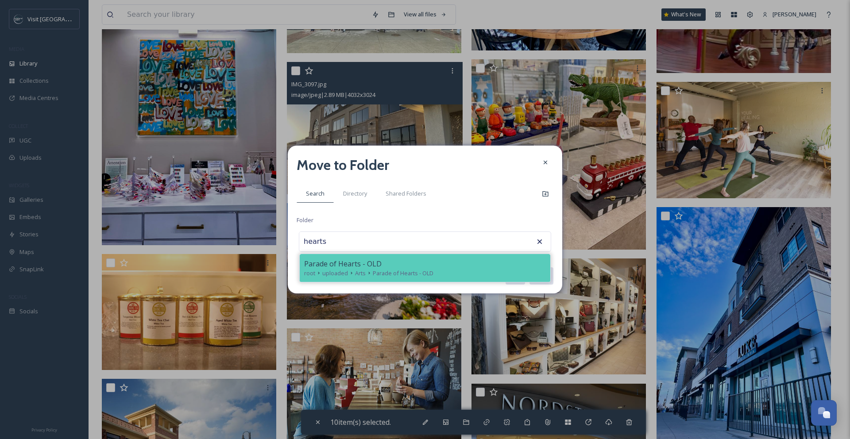
click at [352, 262] on span "Parade of Hearts - OLD" at bounding box center [342, 263] width 77 height 11
type input "Parade of Hearts - OLD"
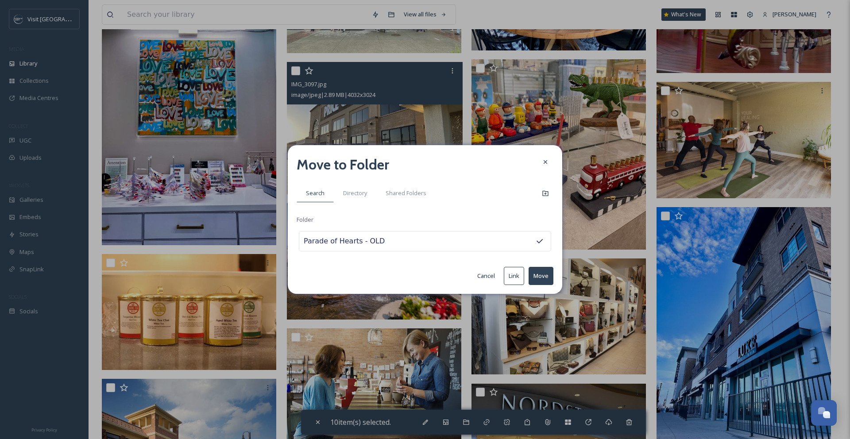
click at [536, 278] on button "Move" at bounding box center [540, 276] width 25 height 18
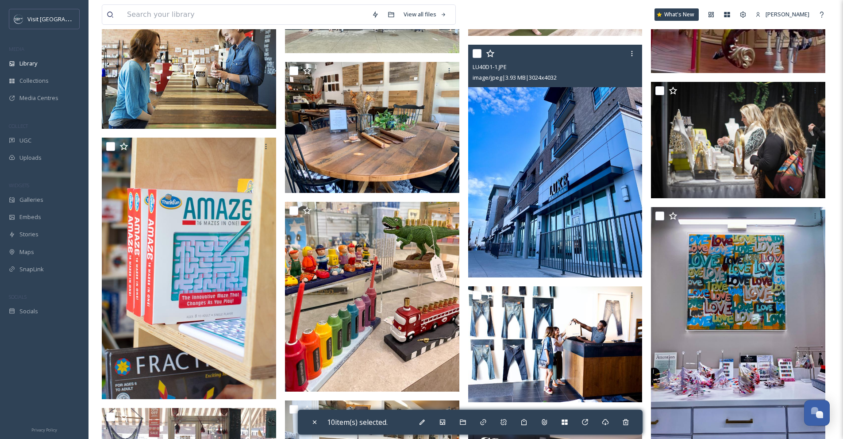
click at [479, 52] on input "checkbox" at bounding box center [477, 53] width 9 height 9
checkbox input "true"
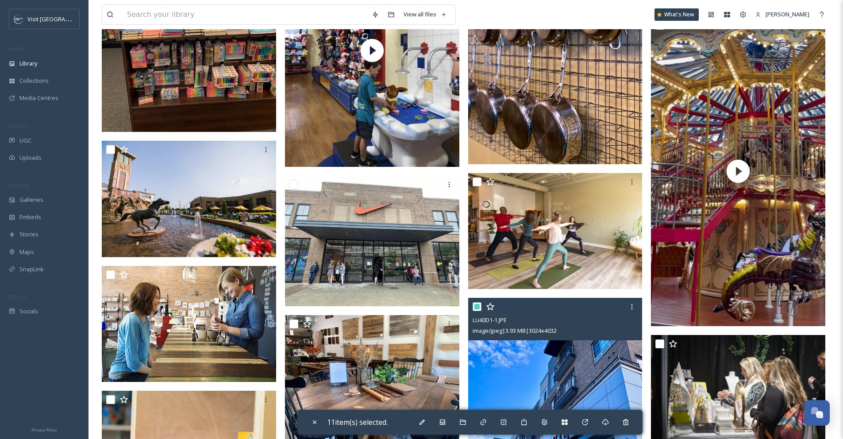
scroll to position [13997, 0]
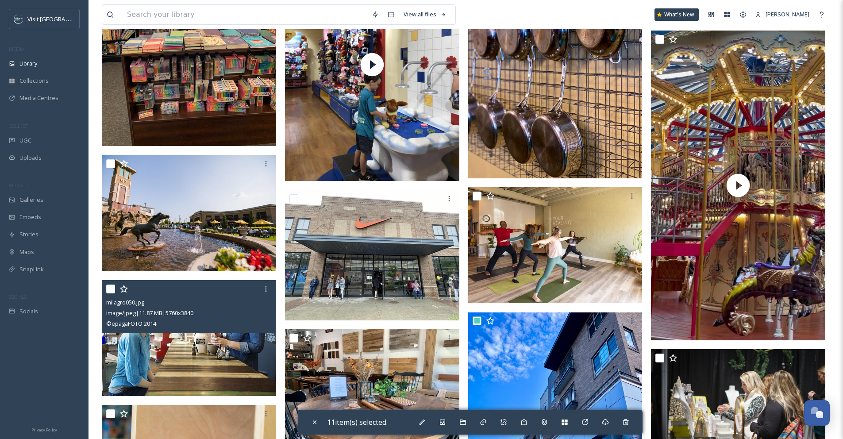
click at [112, 291] on input "checkbox" at bounding box center [110, 289] width 9 height 9
checkbox input "true"
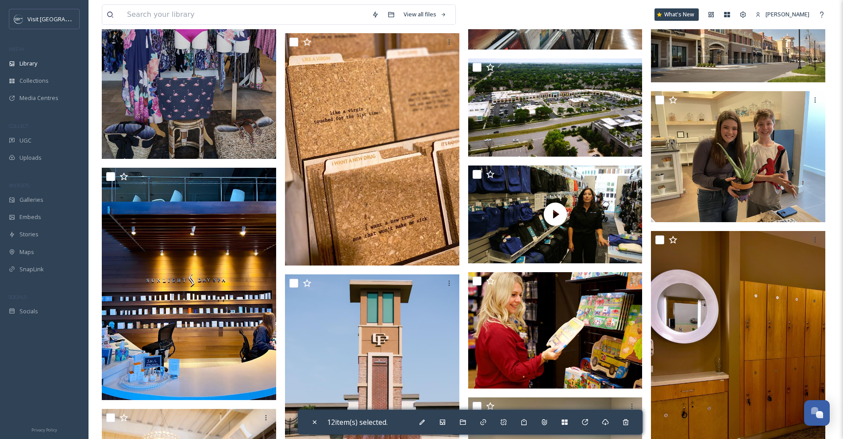
scroll to position [14890, 0]
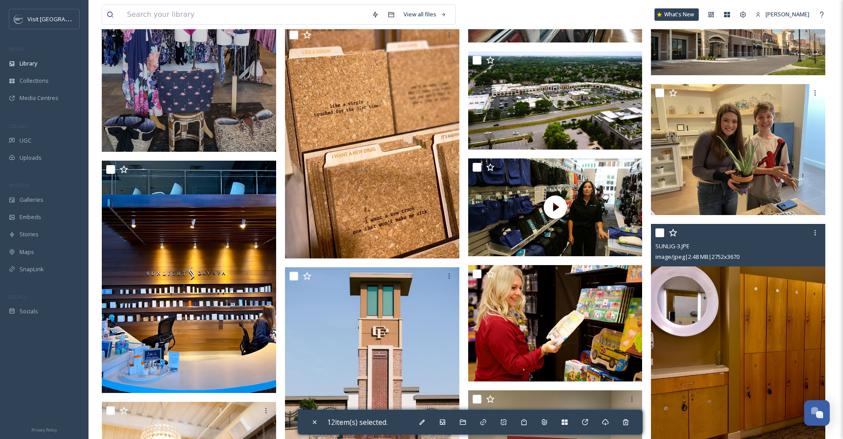
click at [663, 236] on input "checkbox" at bounding box center [659, 232] width 9 height 9
checkbox input "true"
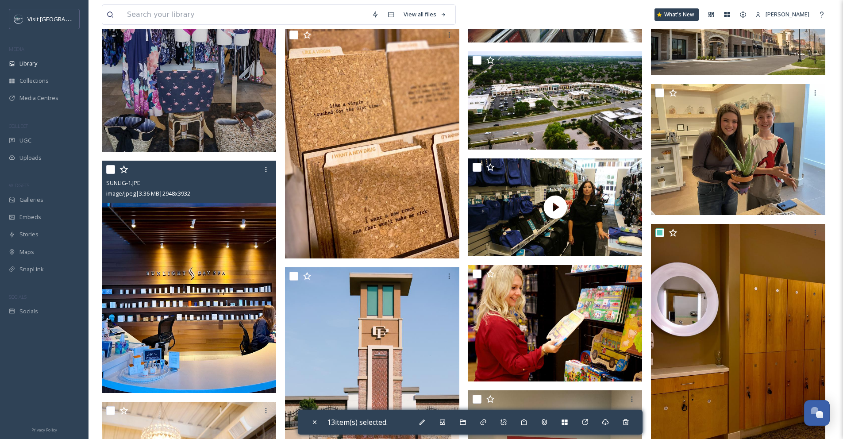
click at [108, 171] on input "checkbox" at bounding box center [110, 169] width 9 height 9
checkbox input "true"
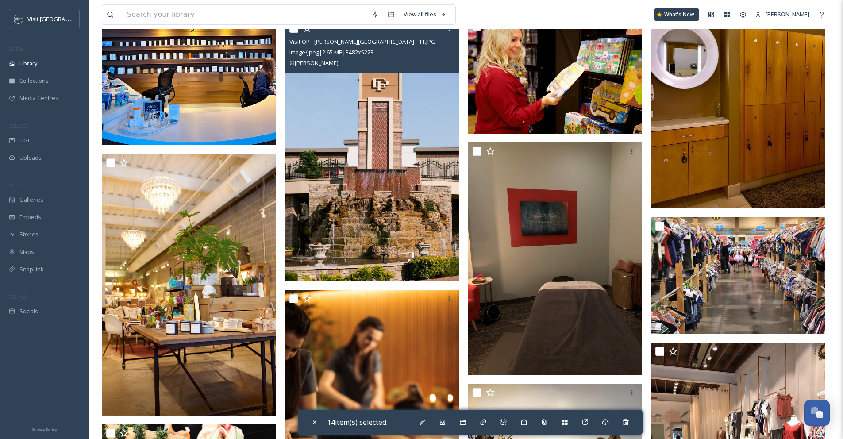
scroll to position [15143, 0]
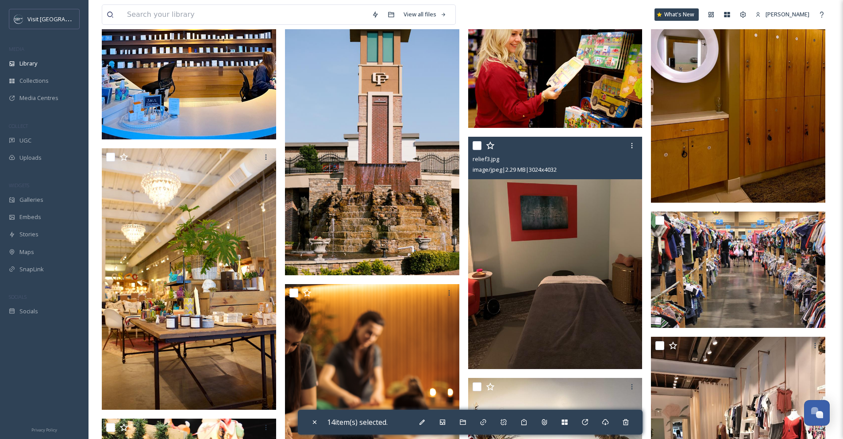
click at [477, 146] on input "checkbox" at bounding box center [477, 145] width 9 height 9
checkbox input "true"
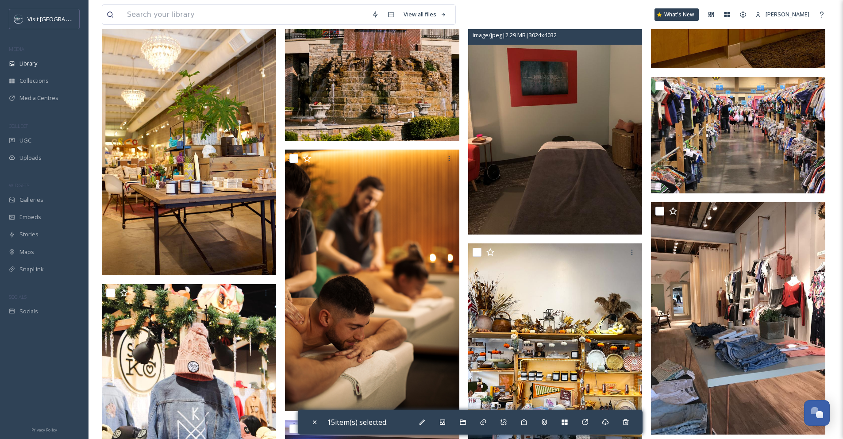
scroll to position [15293, 0]
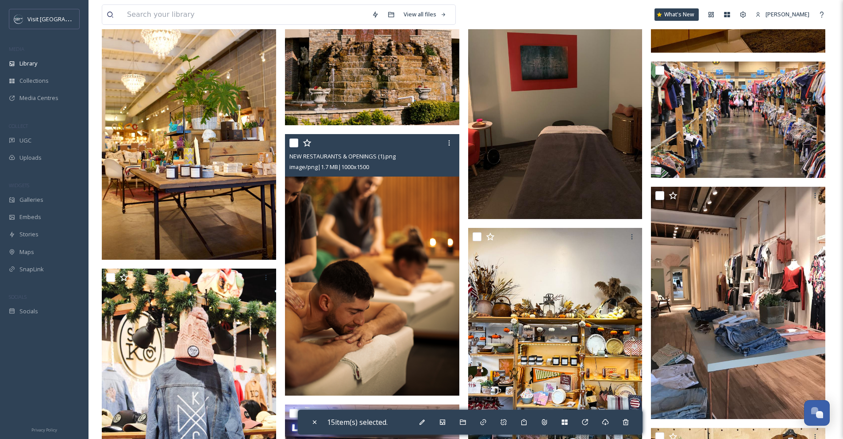
click at [295, 145] on input "checkbox" at bounding box center [293, 143] width 9 height 9
checkbox input "true"
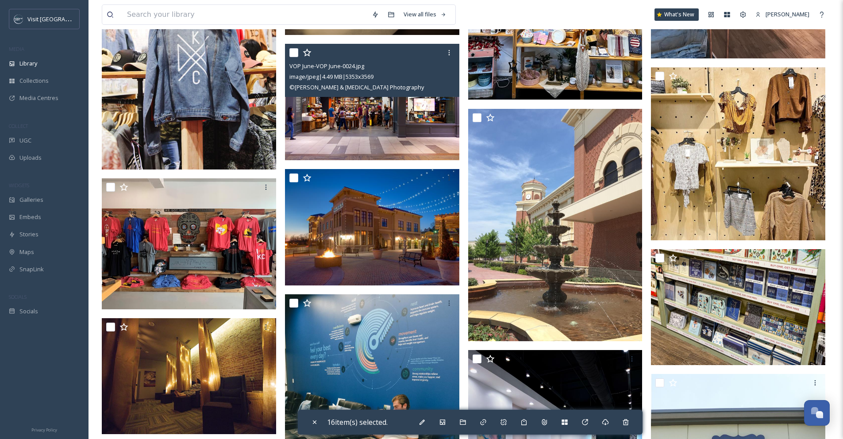
scroll to position [15656, 0]
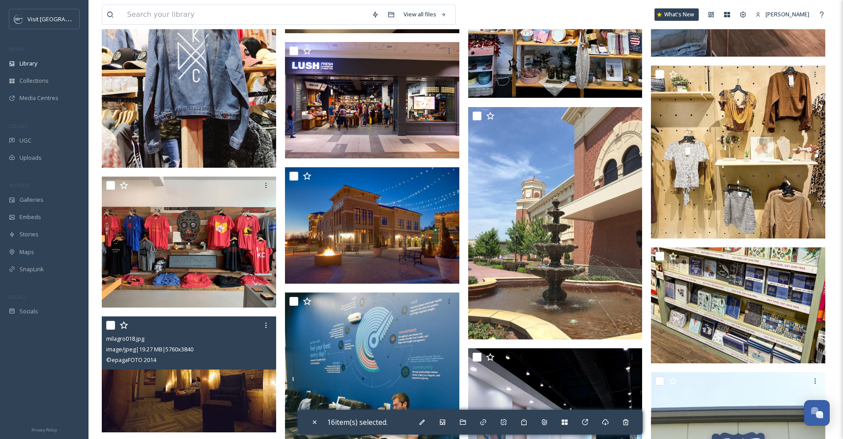
click at [109, 325] on input "checkbox" at bounding box center [110, 325] width 9 height 9
checkbox input "true"
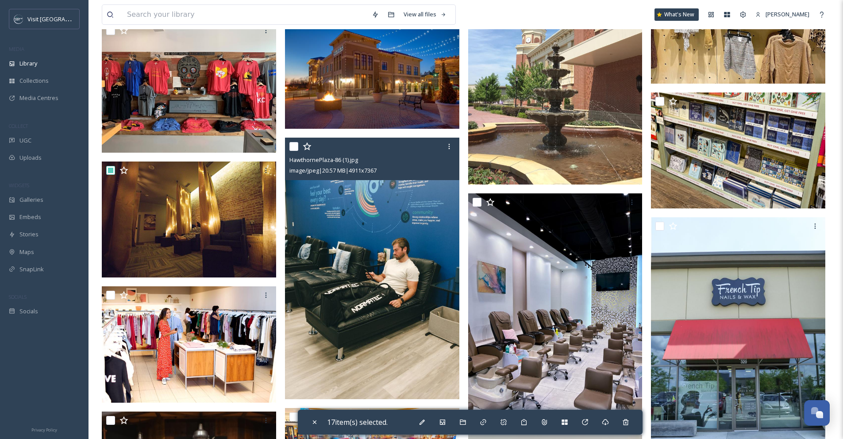
scroll to position [15811, 0]
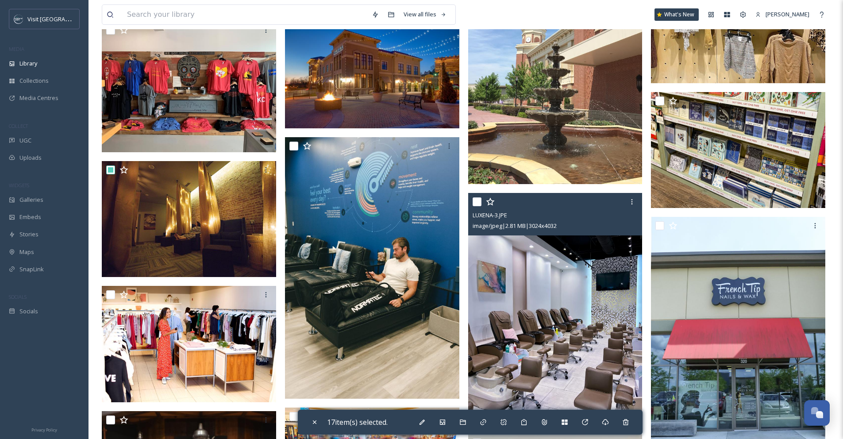
click at [476, 204] on input "checkbox" at bounding box center [477, 201] width 9 height 9
checkbox input "true"
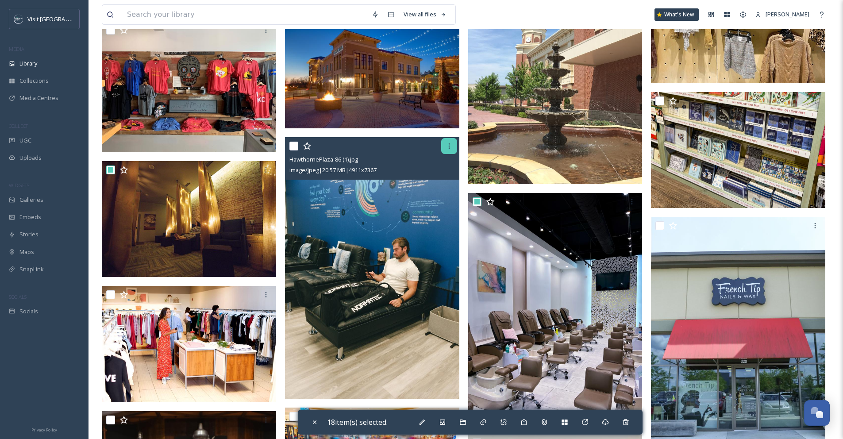
click at [447, 145] on icon at bounding box center [449, 146] width 7 height 7
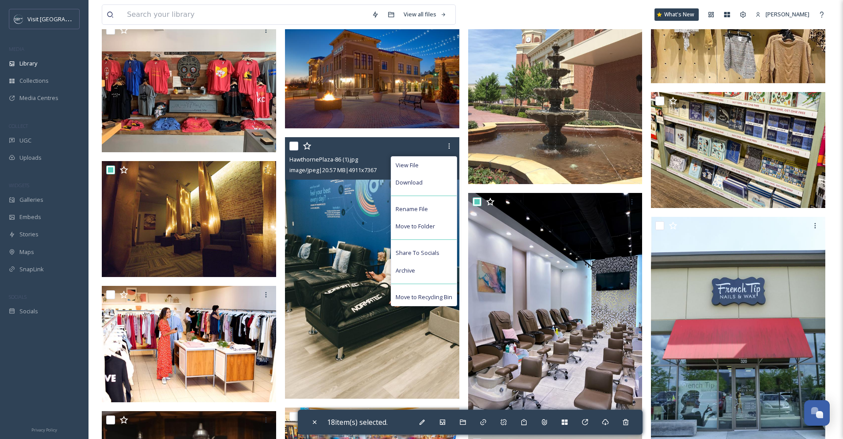
click at [458, 148] on div "View File Download Rename File Move to Folder Share To Socials Archive Move to …" at bounding box center [372, 158] width 174 height 42
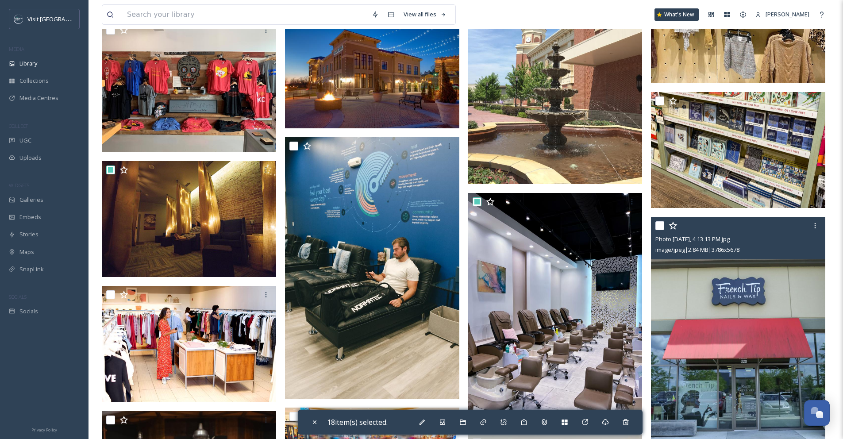
click at [659, 227] on input "checkbox" at bounding box center [659, 225] width 9 height 9
checkbox input "true"
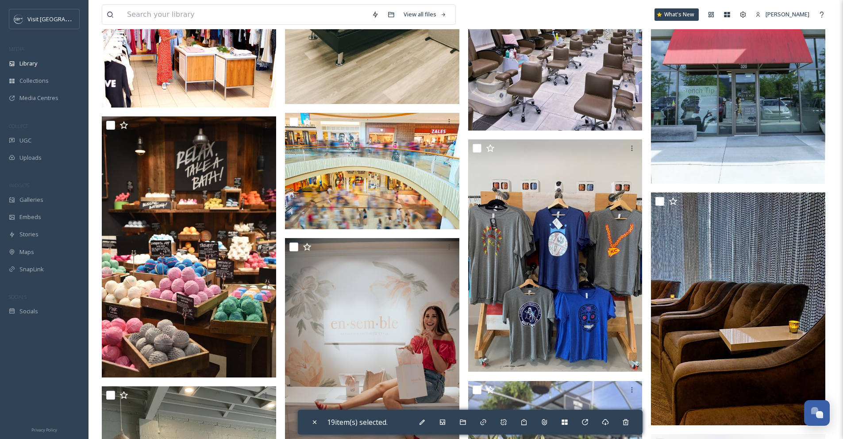
scroll to position [16197, 0]
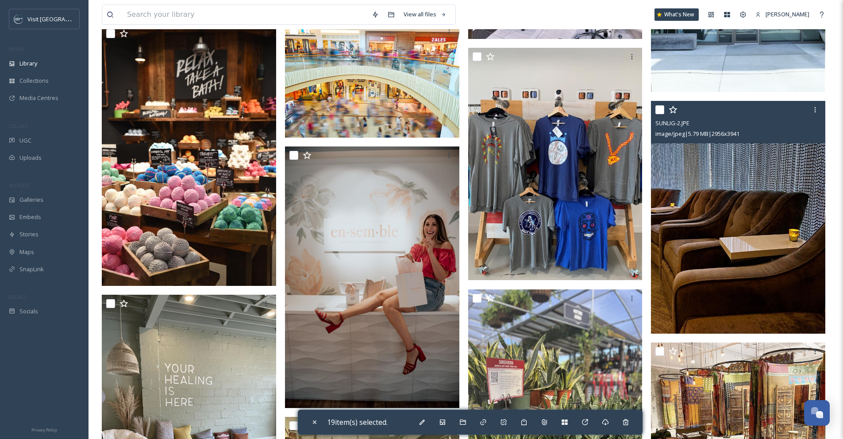
click at [660, 111] on input "checkbox" at bounding box center [659, 109] width 9 height 9
checkbox input "true"
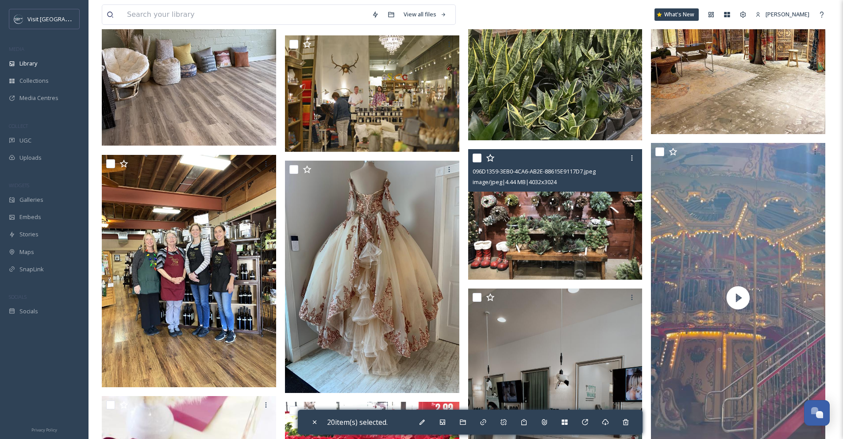
scroll to position [16760, 0]
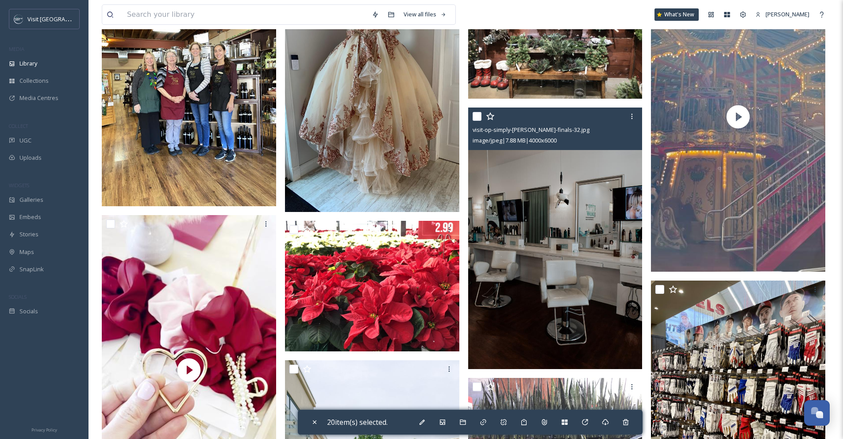
click at [481, 116] on div at bounding box center [557, 116] width 168 height 16
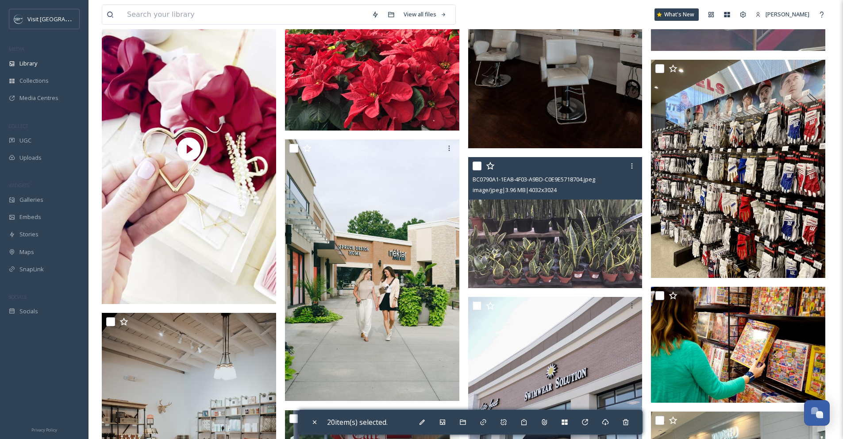
scroll to position [17151, 0]
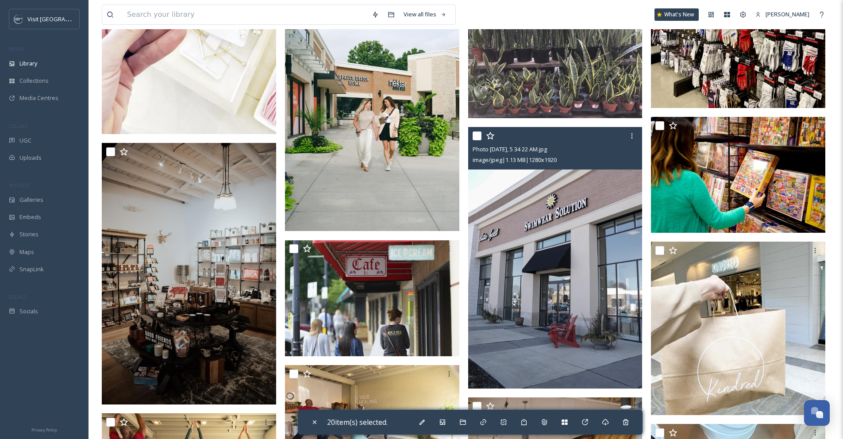
click at [482, 139] on div at bounding box center [557, 136] width 168 height 16
click at [479, 139] on input "checkbox" at bounding box center [477, 135] width 9 height 9
checkbox input "true"
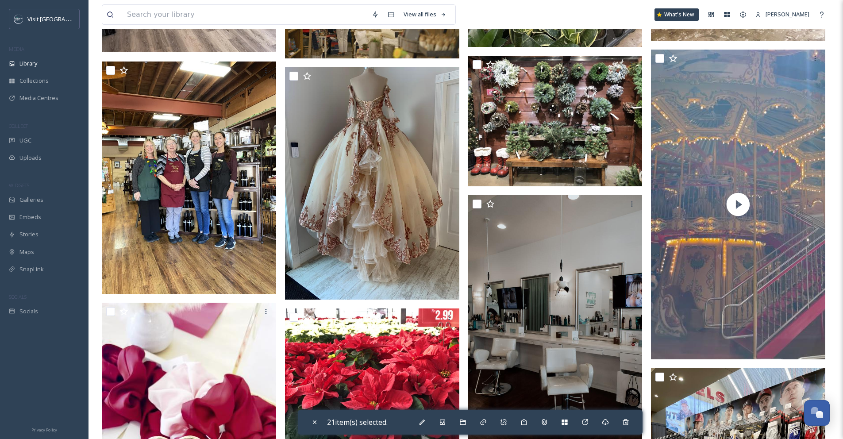
scroll to position [16654, 0]
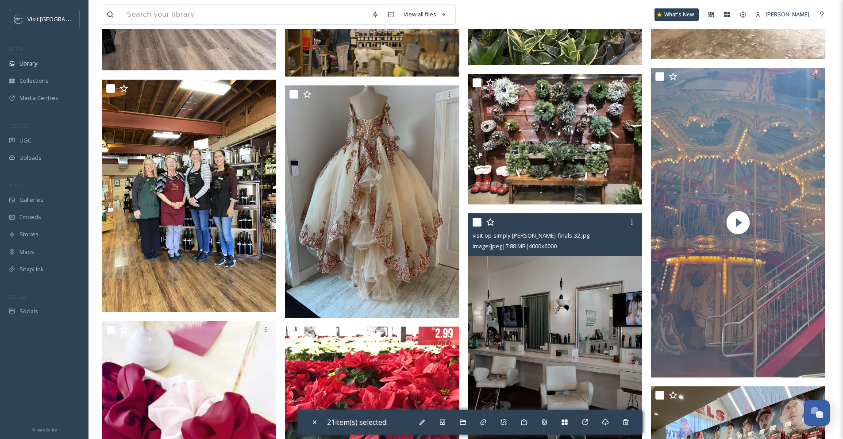
click at [477, 222] on input "checkbox" at bounding box center [477, 222] width 9 height 9
checkbox input "true"
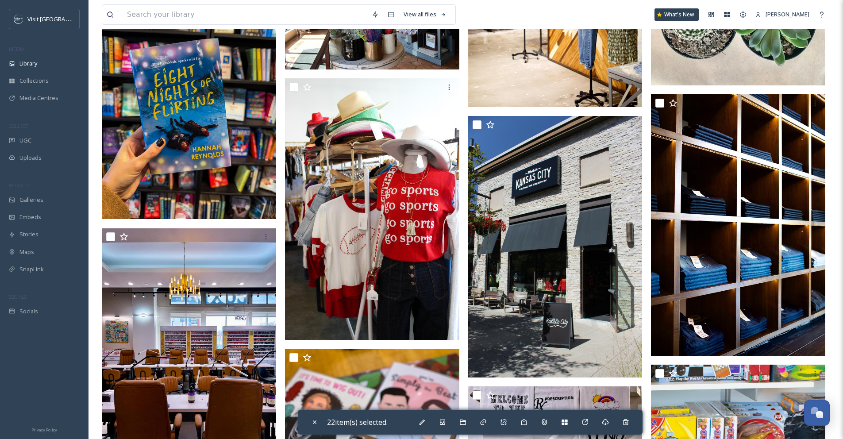
scroll to position [17705, 0]
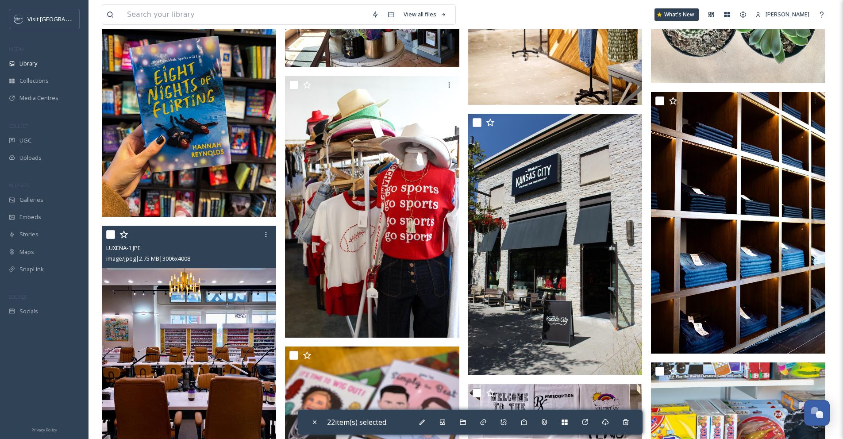
click at [113, 238] on input "checkbox" at bounding box center [110, 234] width 9 height 9
checkbox input "true"
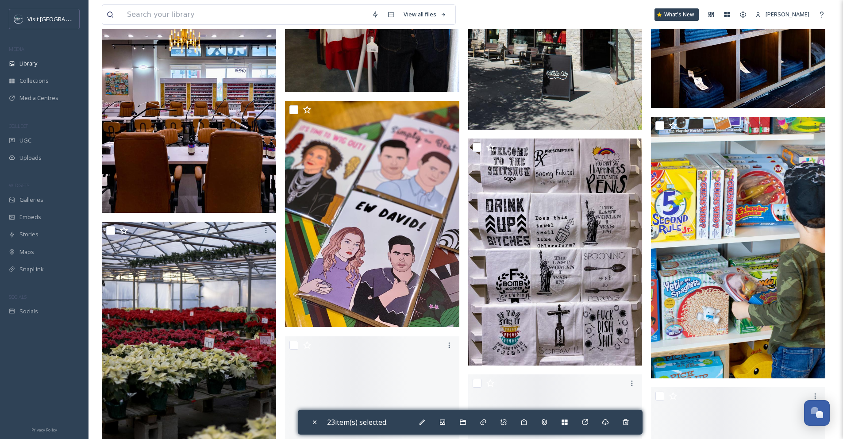
scroll to position [18090, 0]
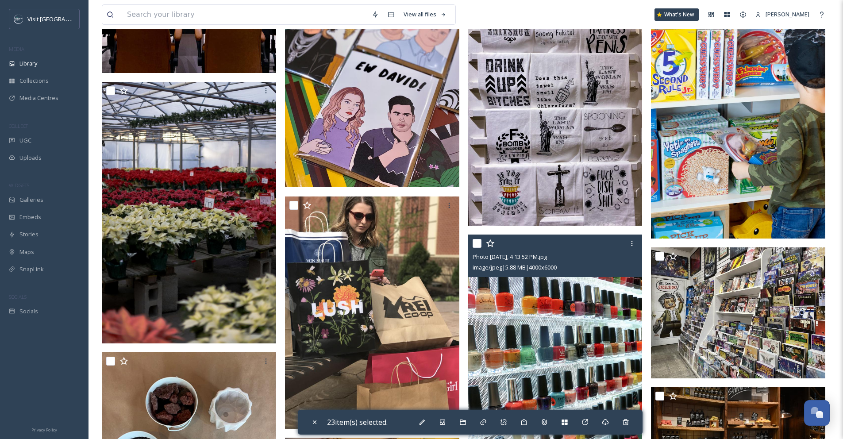
click at [478, 243] on input "checkbox" at bounding box center [477, 243] width 9 height 9
checkbox input "true"
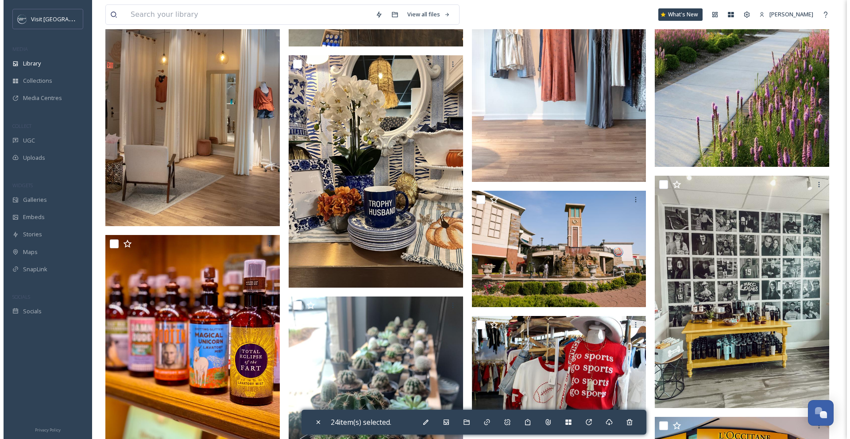
scroll to position [19718, 0]
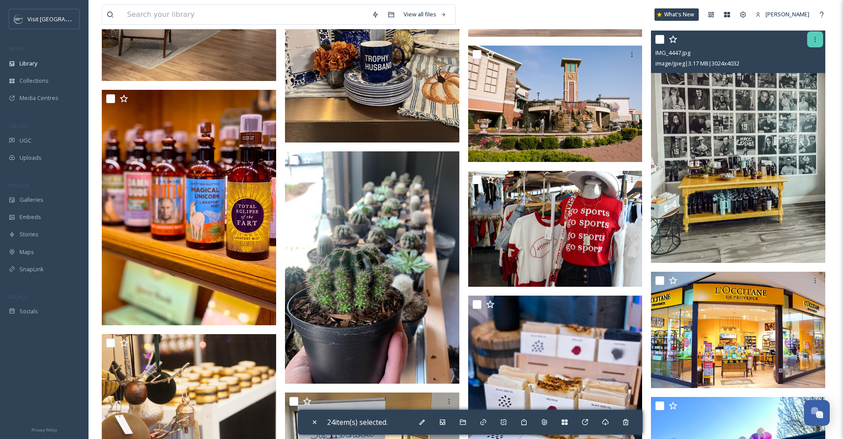
click at [812, 42] on icon at bounding box center [815, 39] width 7 height 7
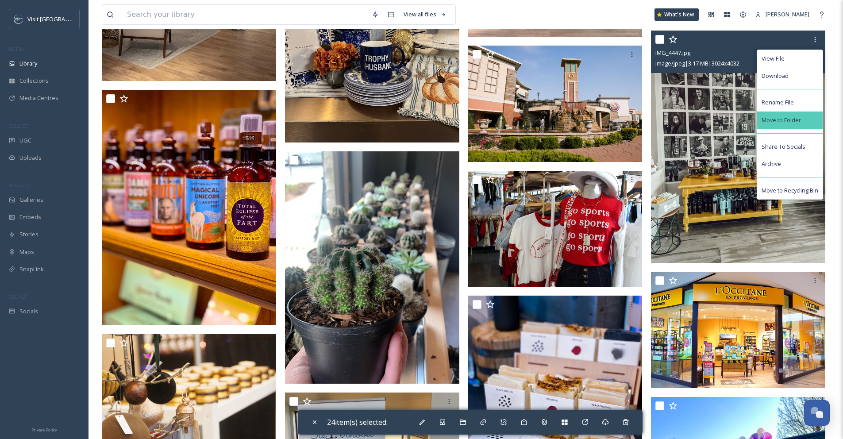
click at [794, 116] on span "Move to Folder" at bounding box center [781, 120] width 39 height 8
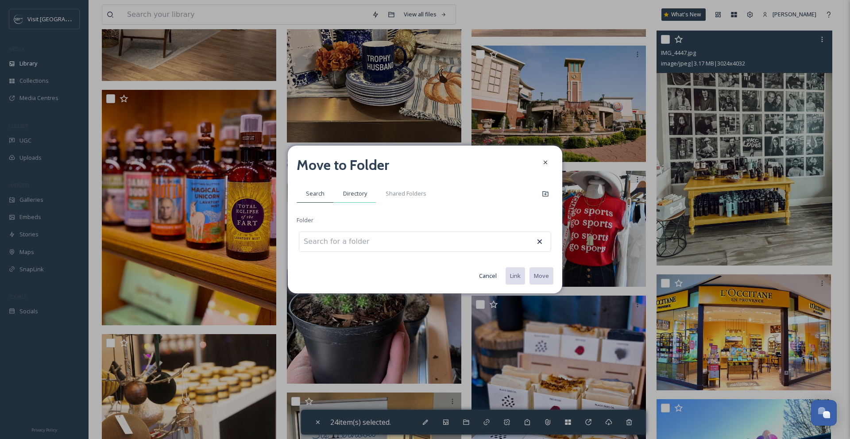
click at [367, 198] on div "Directory" at bounding box center [355, 194] width 42 height 18
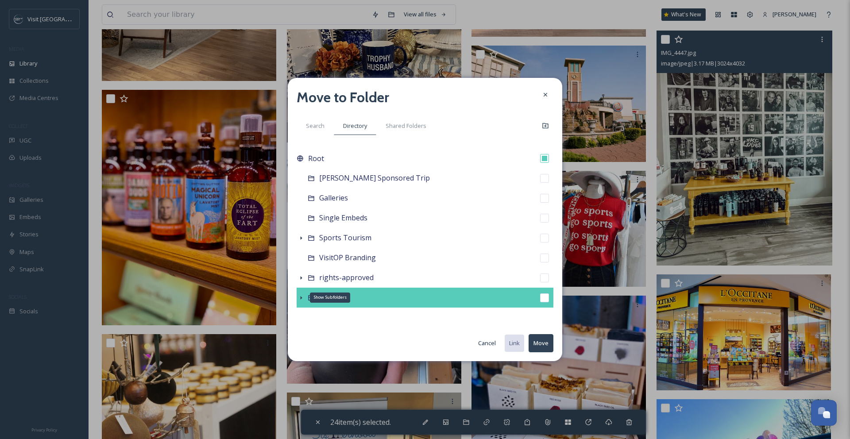
click at [304, 296] on icon at bounding box center [300, 297] width 7 height 7
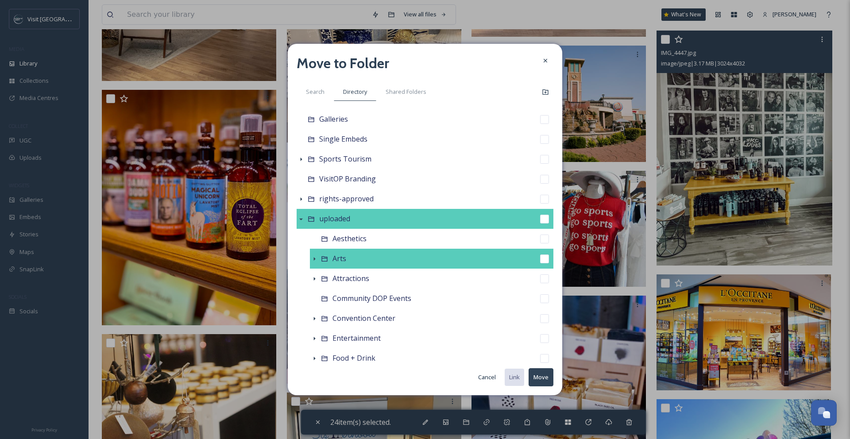
scroll to position [161, 0]
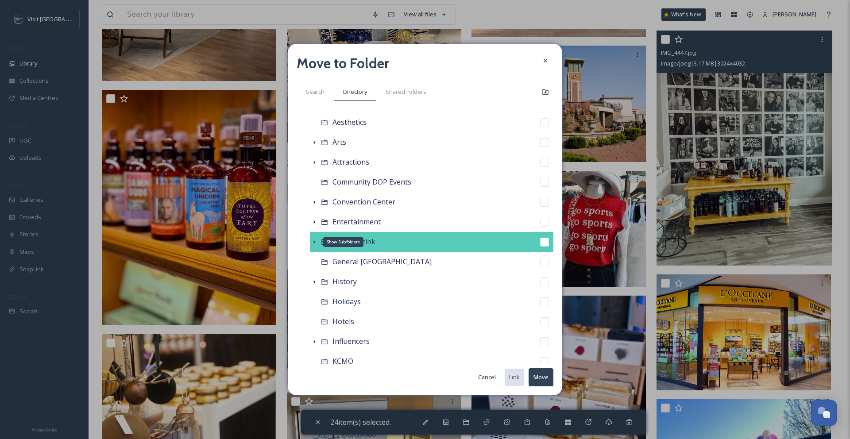
click at [314, 244] on icon at bounding box center [314, 242] width 7 height 7
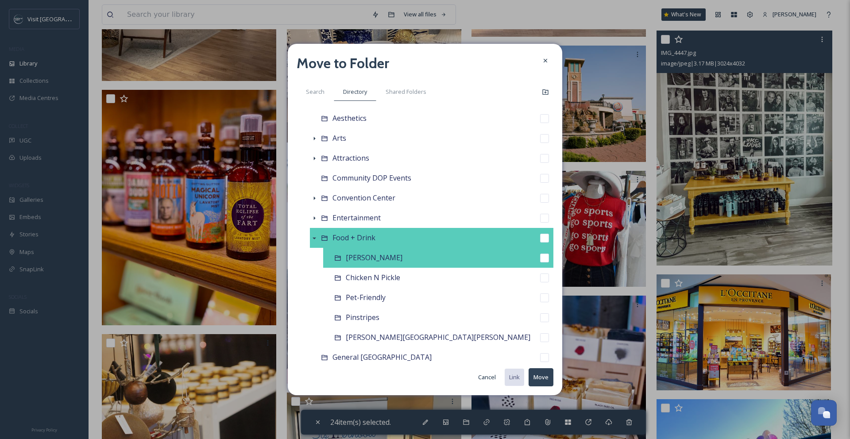
scroll to position [166, 0]
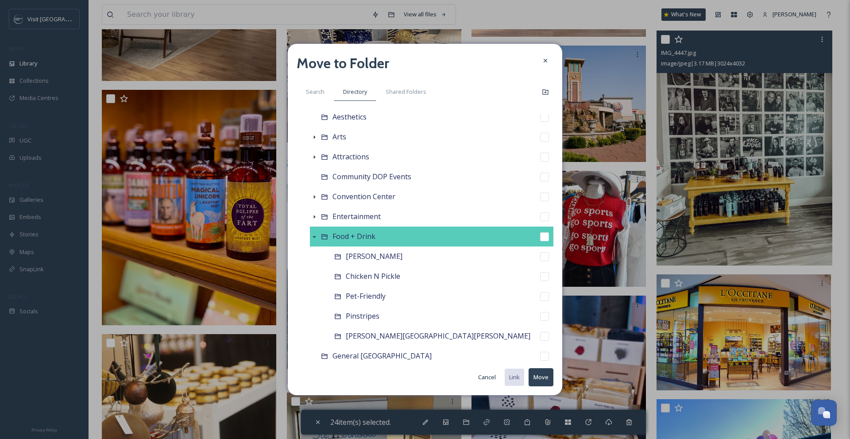
click at [540, 235] on input "checkbox" at bounding box center [544, 236] width 9 height 9
checkbox input "true"
checkbox input "false"
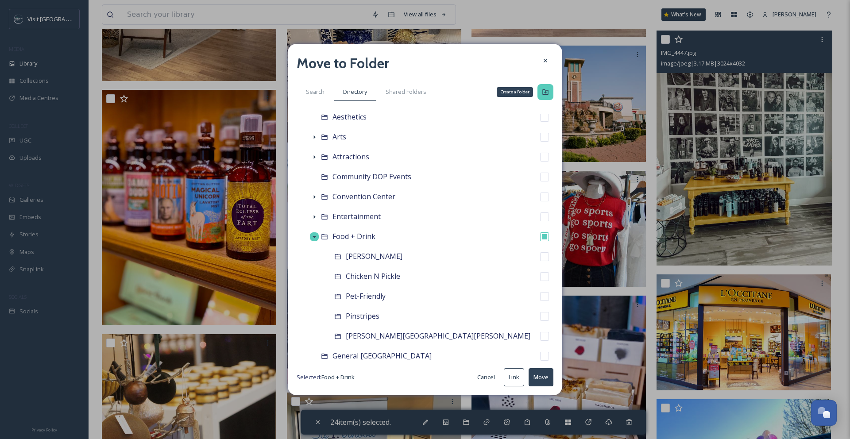
click at [546, 95] on icon at bounding box center [545, 92] width 7 height 7
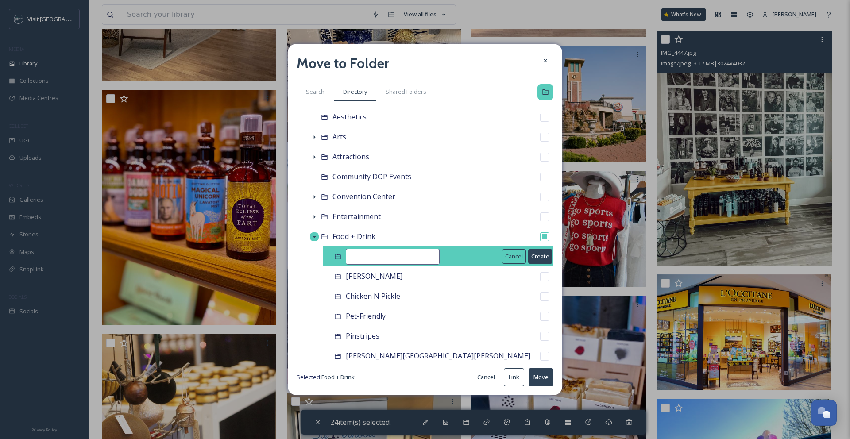
click at [408, 254] on input at bounding box center [393, 257] width 94 height 16
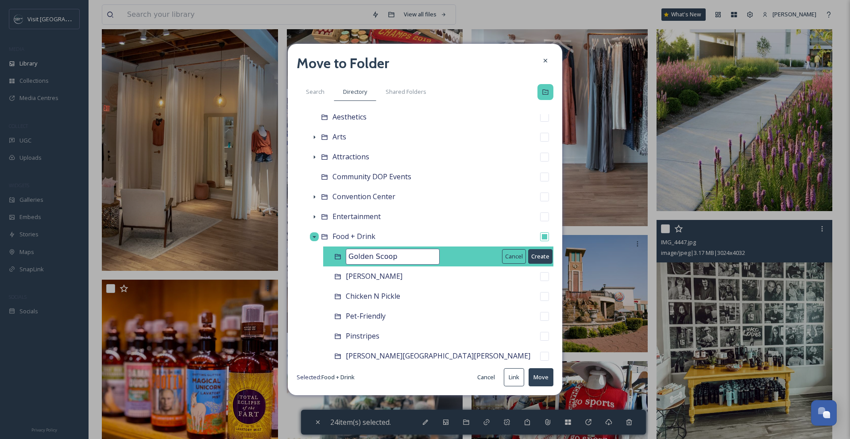
type input "Golden Scoop"
click at [532, 256] on button "Create" at bounding box center [540, 256] width 24 height 15
checkbox input "false"
checkbox input "true"
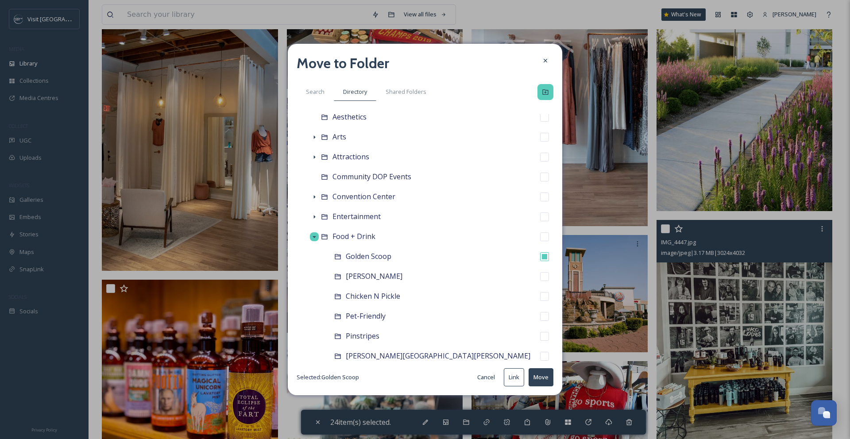
click at [541, 377] on button "Move" at bounding box center [540, 377] width 25 height 18
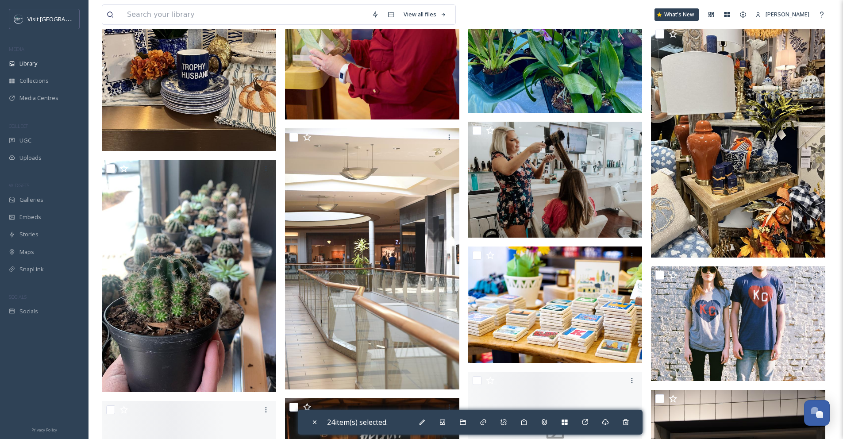
scroll to position [20204, 0]
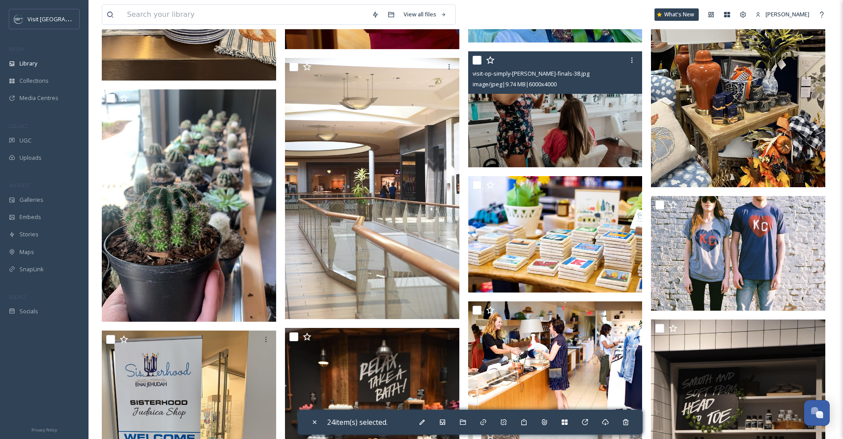
click at [478, 62] on input "checkbox" at bounding box center [477, 60] width 9 height 9
checkbox input "true"
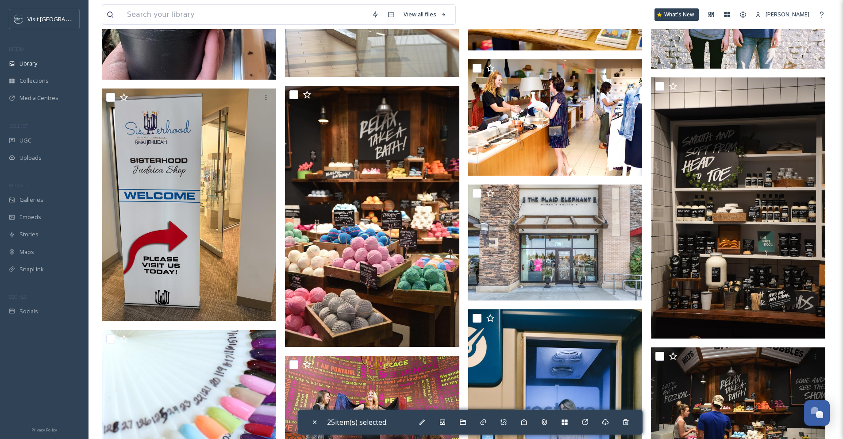
scroll to position [20564, 0]
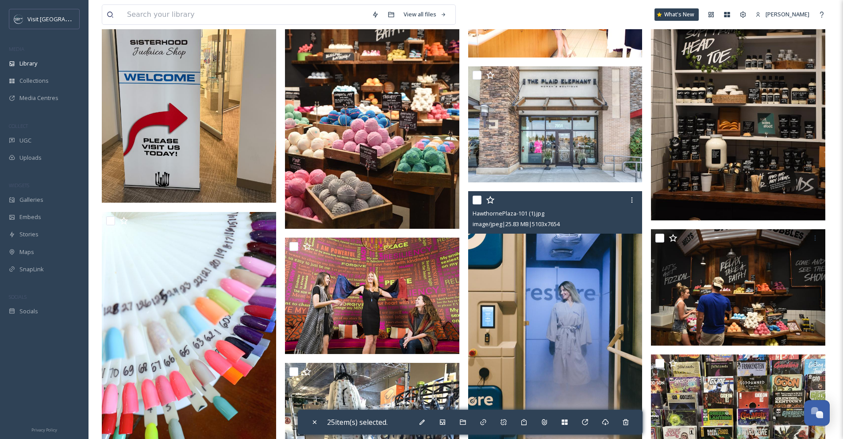
click at [478, 198] on input "checkbox" at bounding box center [477, 200] width 9 height 9
checkbox input "true"
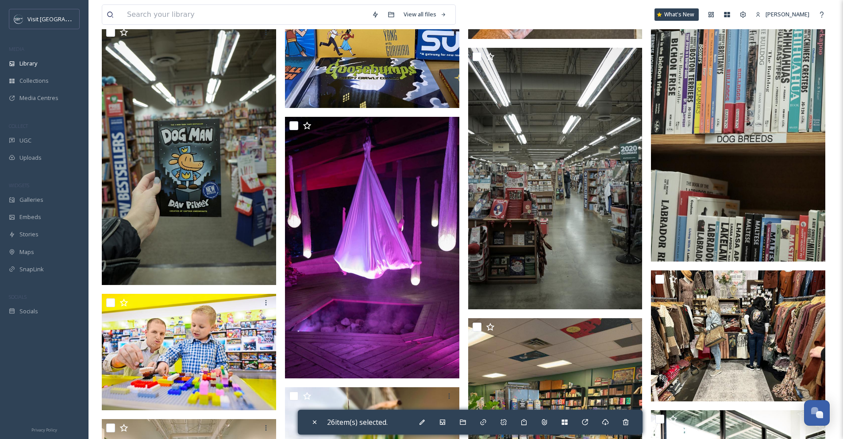
scroll to position [22463, 0]
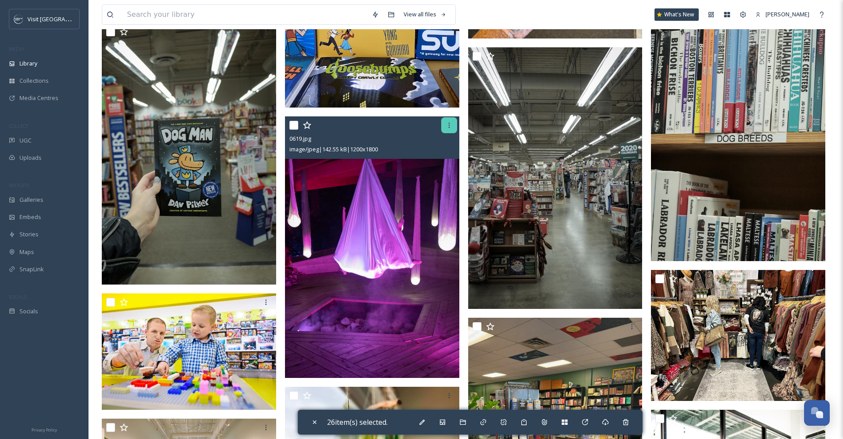
click at [451, 127] on icon at bounding box center [449, 125] width 7 height 7
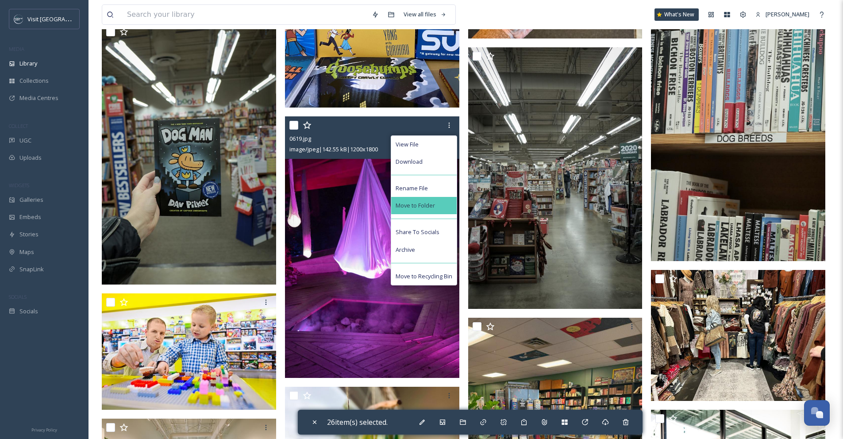
click at [437, 199] on div "Move to Folder" at bounding box center [423, 205] width 65 height 17
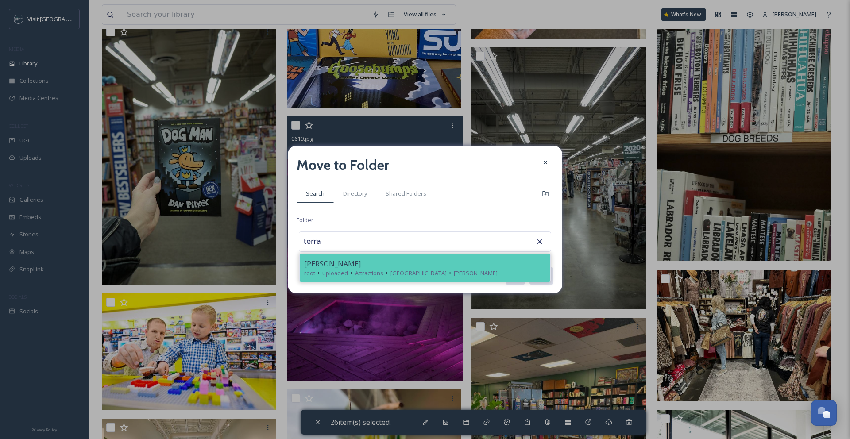
click at [379, 263] on div "[PERSON_NAME]" at bounding box center [425, 263] width 242 height 11
type input "[PERSON_NAME]"
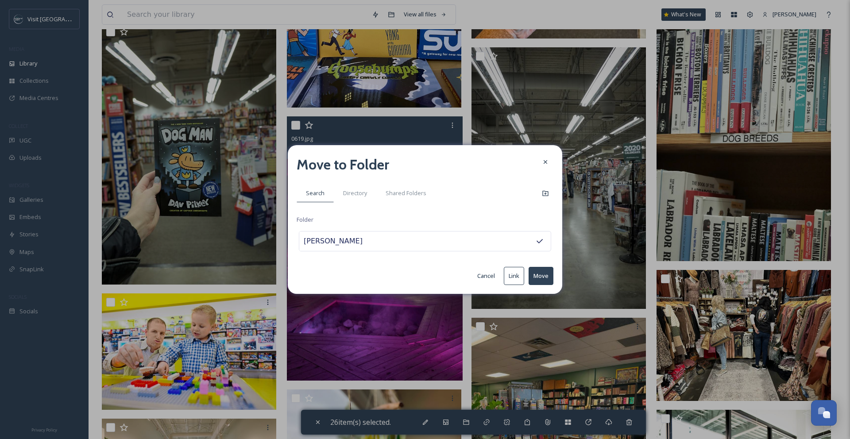
click at [538, 275] on button "Move" at bounding box center [540, 276] width 25 height 18
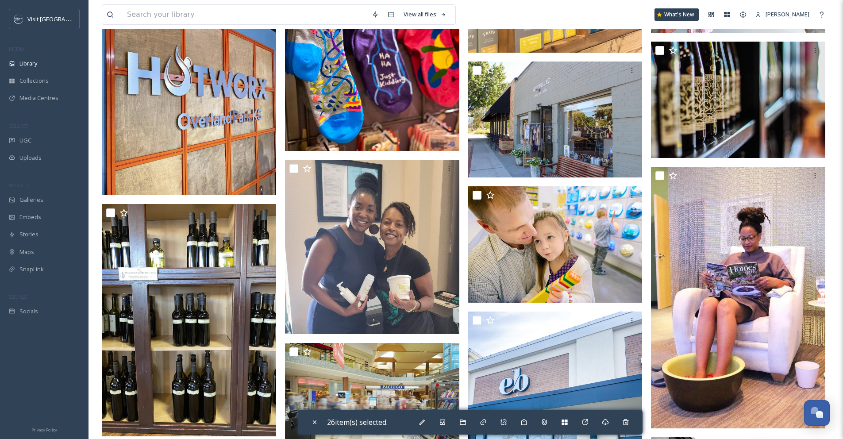
scroll to position [23927, 0]
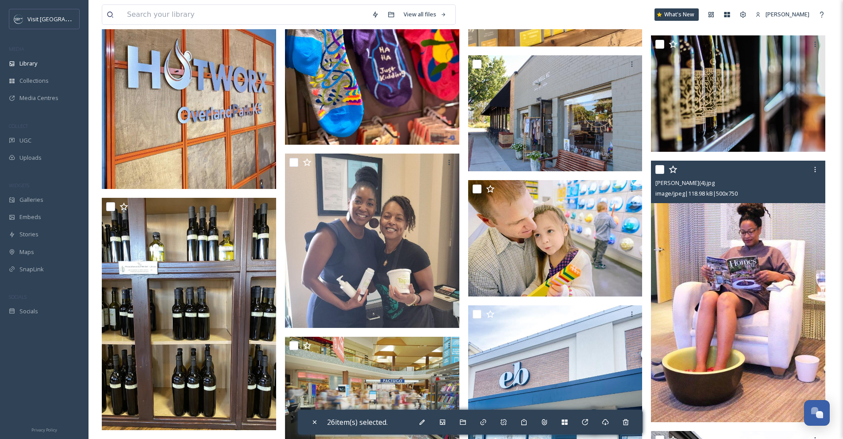
click at [660, 172] on input "checkbox" at bounding box center [659, 169] width 9 height 9
checkbox input "true"
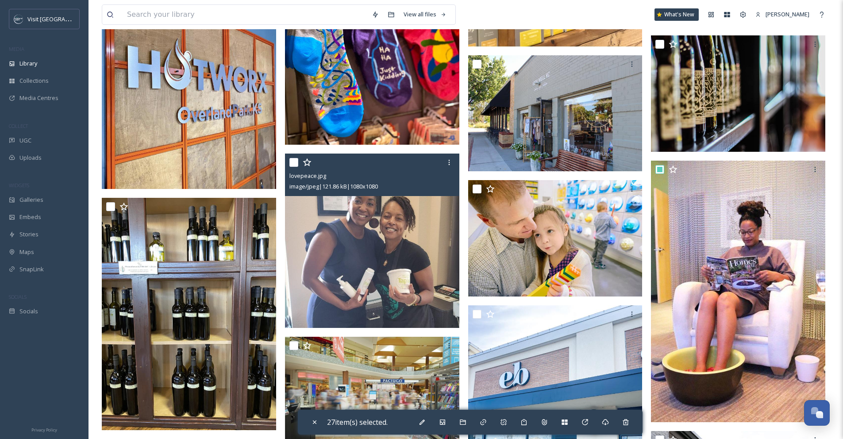
click at [295, 165] on input "checkbox" at bounding box center [293, 162] width 9 height 9
checkbox input "true"
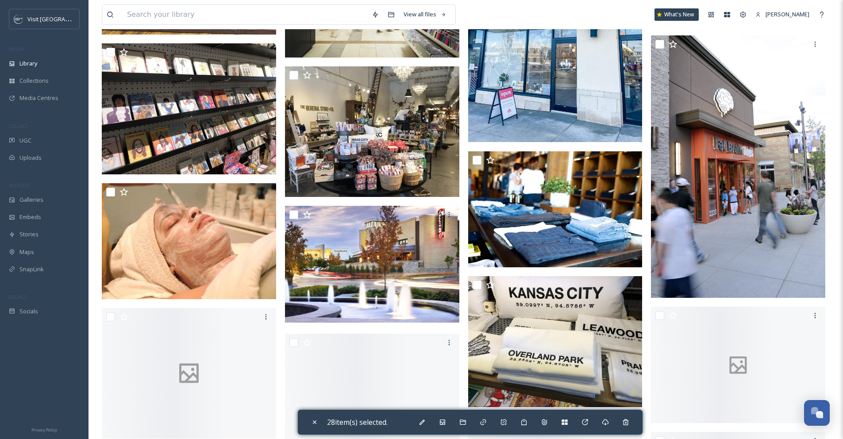
scroll to position [24408, 0]
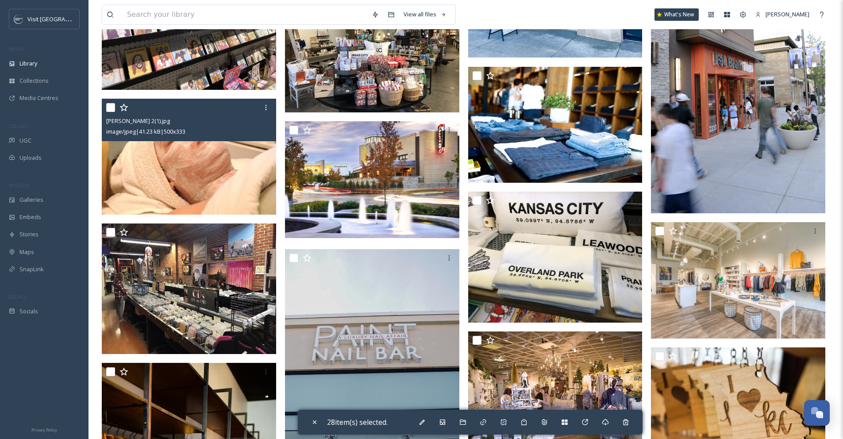
click at [112, 110] on input "checkbox" at bounding box center [110, 107] width 9 height 9
checkbox input "true"
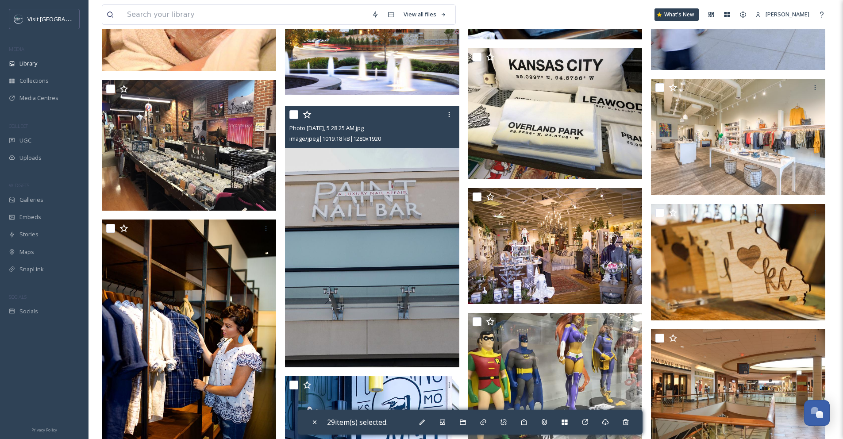
scroll to position [24565, 0]
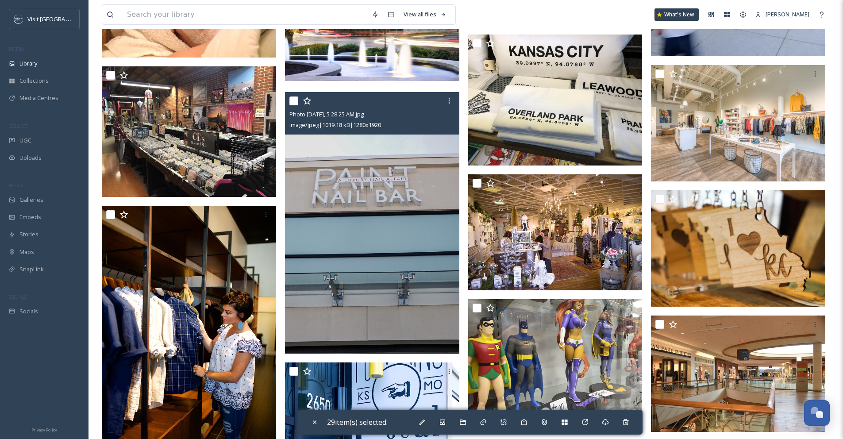
click at [293, 104] on input "checkbox" at bounding box center [293, 100] width 9 height 9
checkbox input "true"
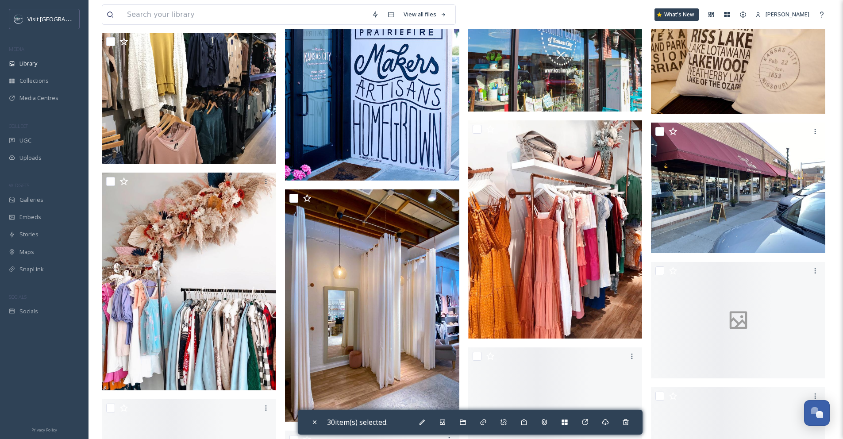
scroll to position [25024, 0]
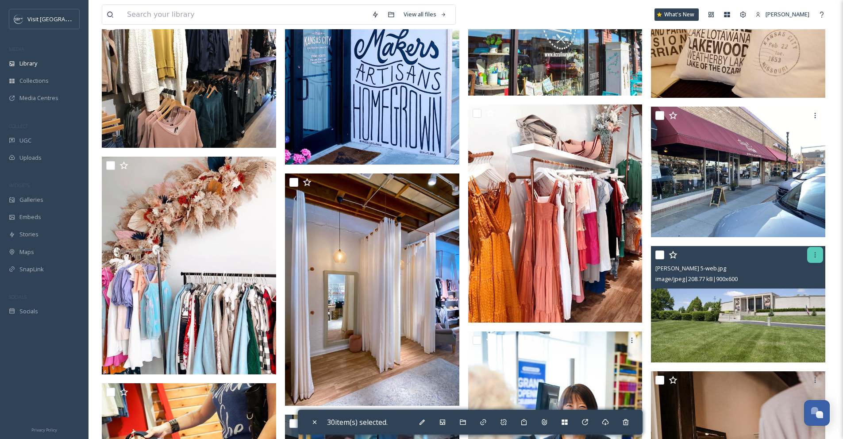
click at [812, 258] on icon at bounding box center [815, 254] width 7 height 7
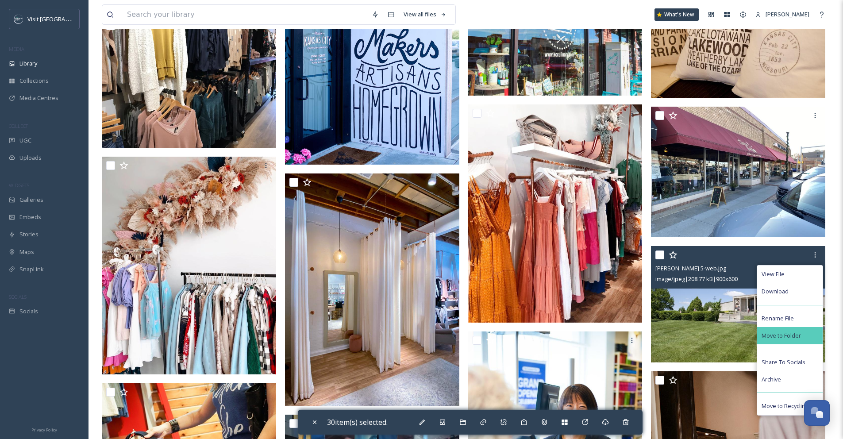
click at [787, 332] on span "Move to Folder" at bounding box center [781, 335] width 39 height 8
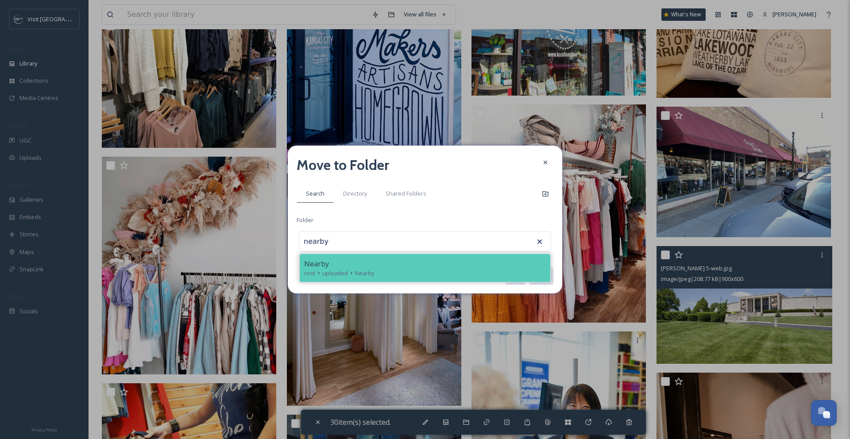
click at [484, 273] on div "root uploaded Nearby" at bounding box center [425, 273] width 242 height 8
type input "Nearby"
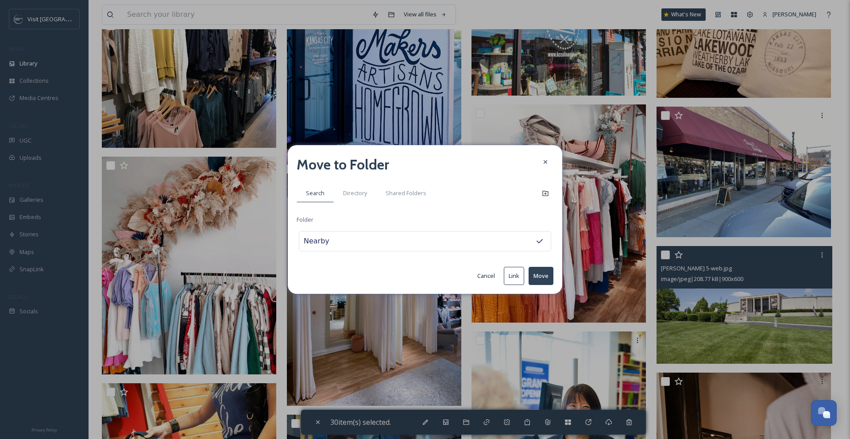
click at [534, 275] on button "Move" at bounding box center [540, 276] width 25 height 18
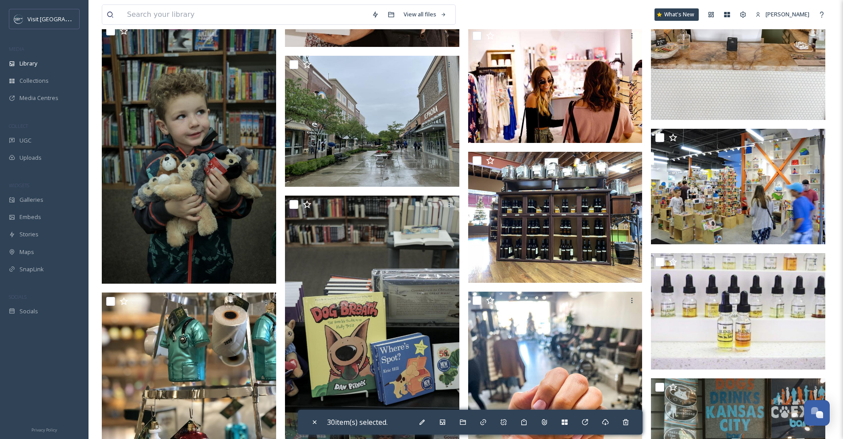
scroll to position [29726, 0]
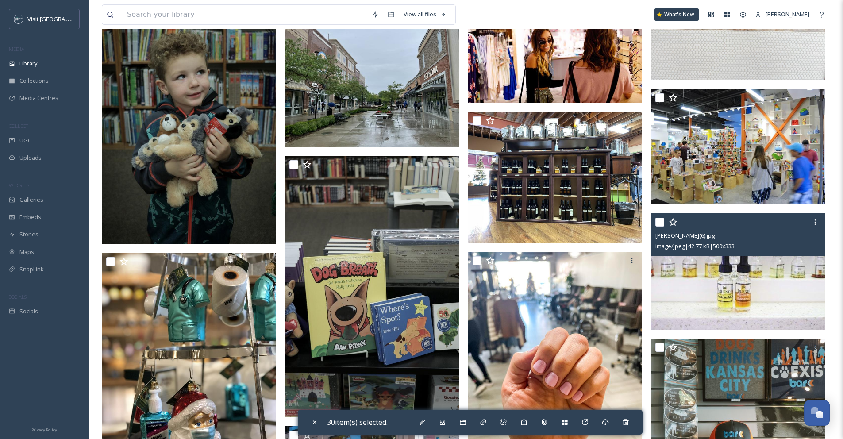
click at [662, 225] on input "checkbox" at bounding box center [659, 222] width 9 height 9
checkbox input "true"
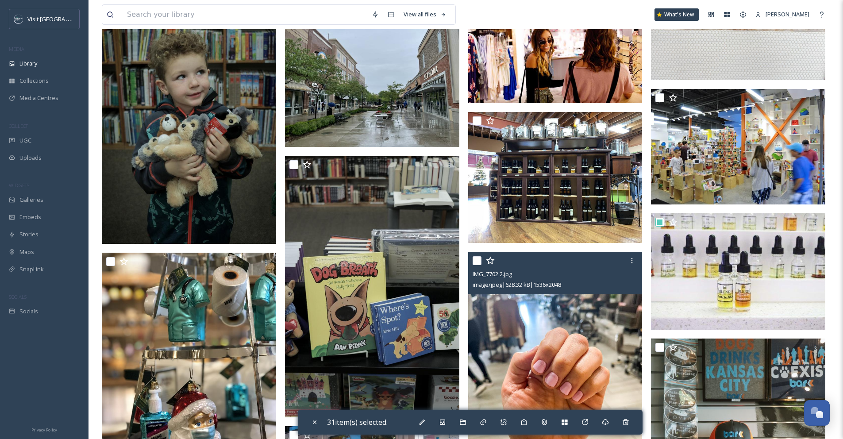
click at [478, 260] on input "checkbox" at bounding box center [477, 260] width 9 height 9
checkbox input "true"
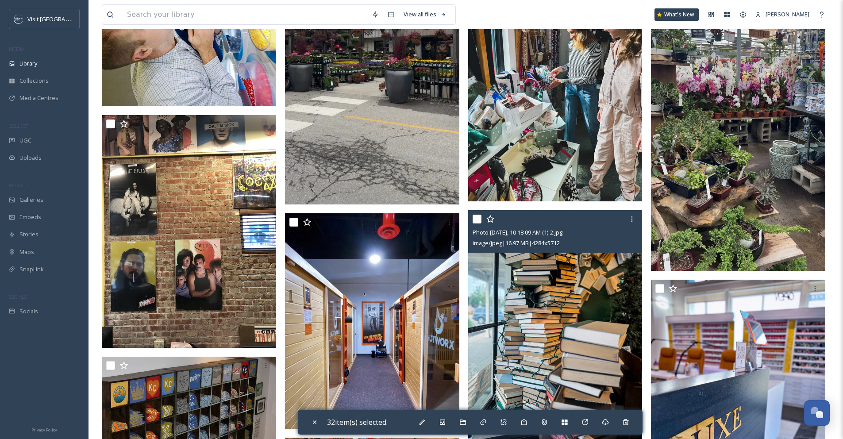
scroll to position [30380, 0]
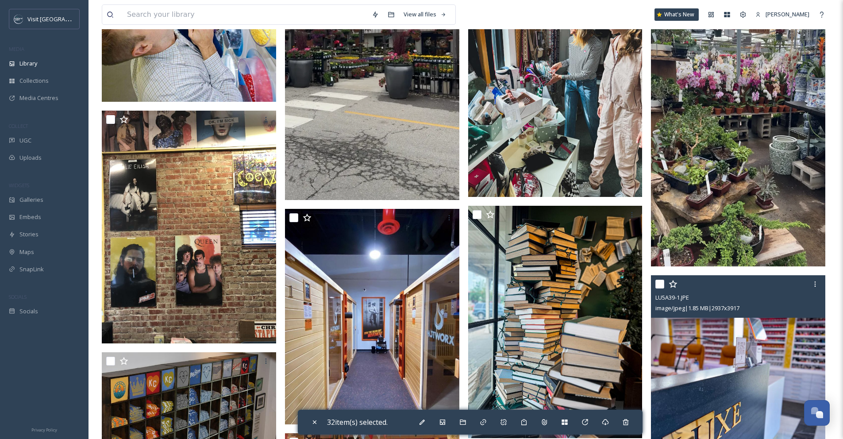
click at [659, 284] on input "checkbox" at bounding box center [659, 284] width 9 height 9
checkbox input "true"
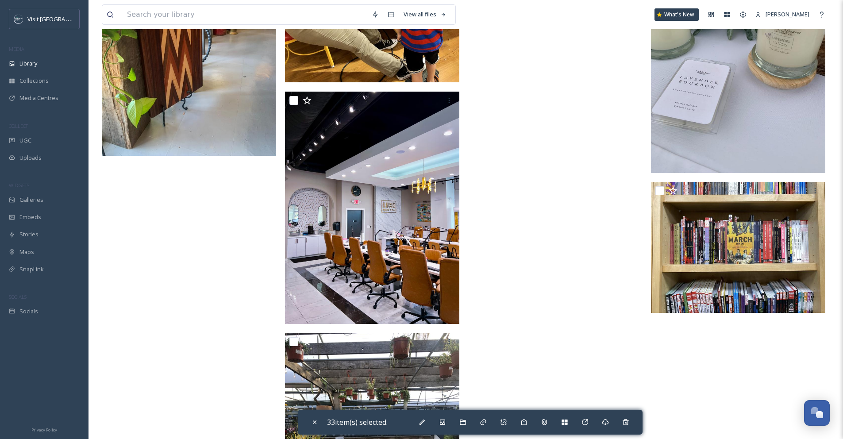
scroll to position [33222, 0]
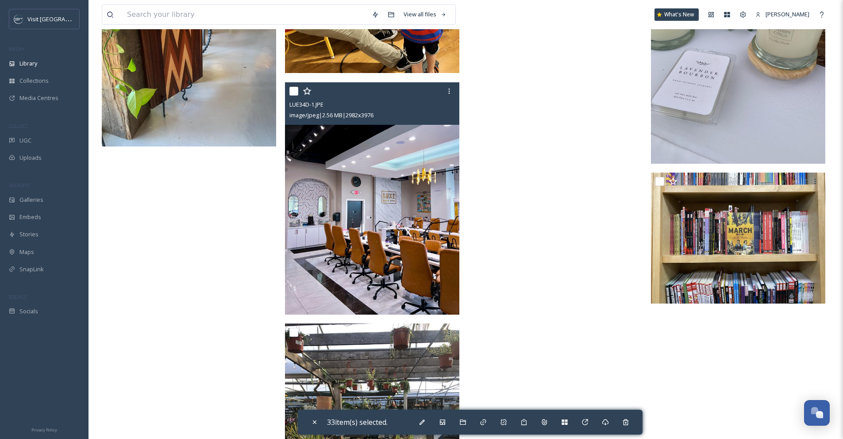
click at [295, 90] on input "checkbox" at bounding box center [293, 91] width 9 height 9
checkbox input "true"
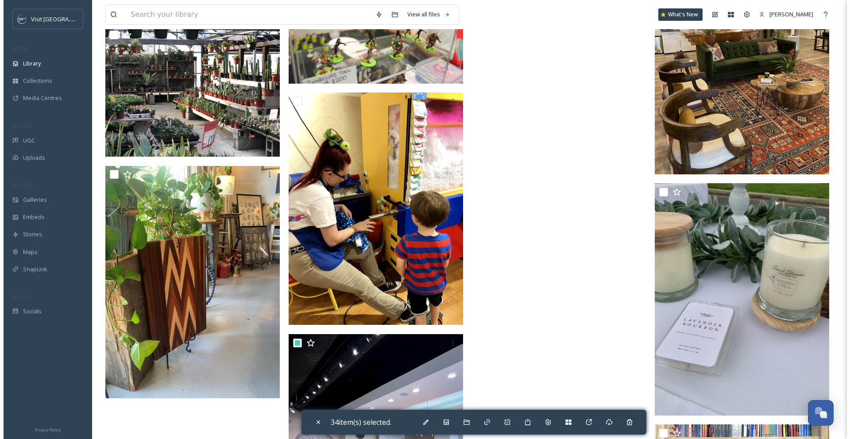
scroll to position [32920, 0]
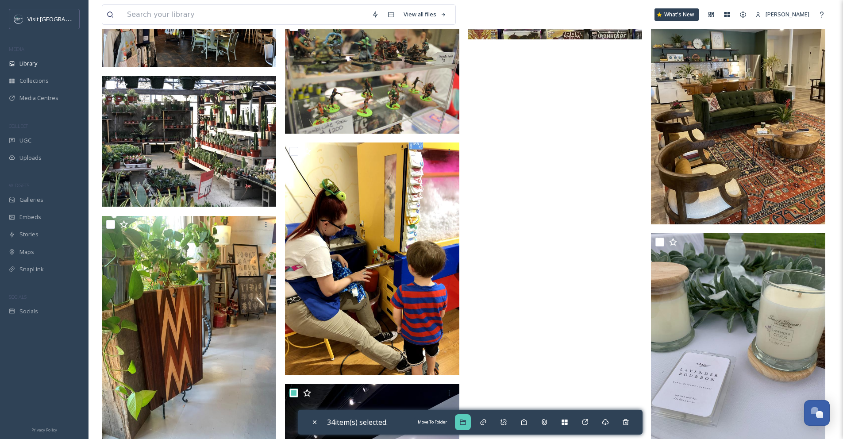
click at [466, 417] on div "Move To Folder" at bounding box center [463, 422] width 16 height 16
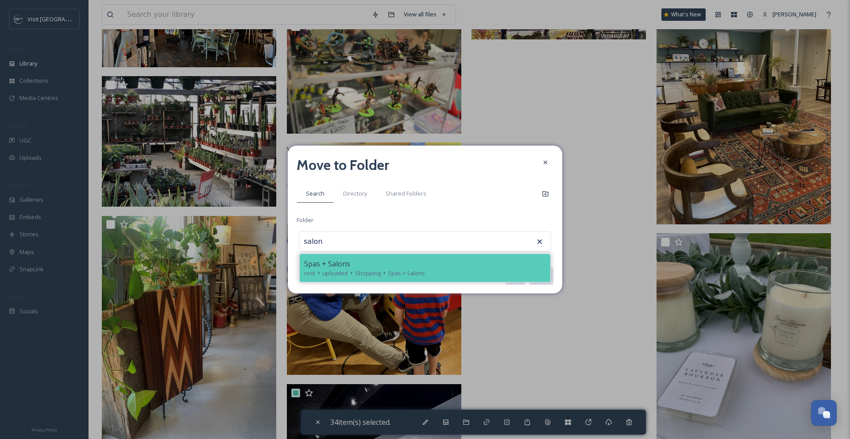
click at [393, 266] on div "Spas + Salons" at bounding box center [425, 263] width 242 height 11
type input "Spas + Salons"
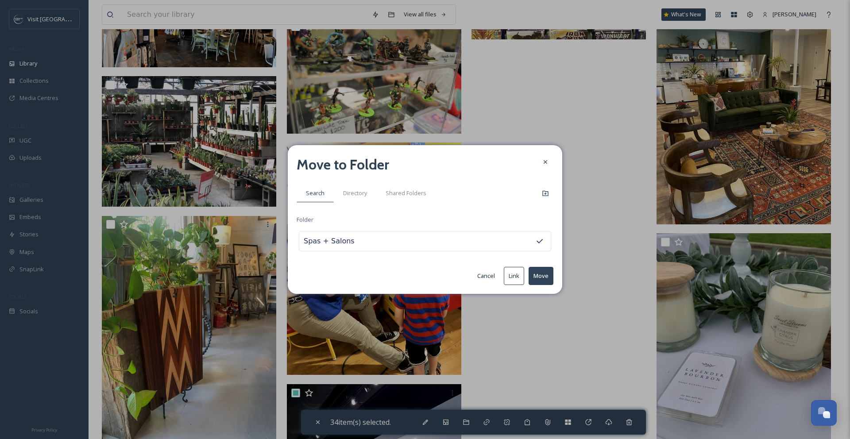
click at [536, 276] on button "Move" at bounding box center [540, 276] width 25 height 18
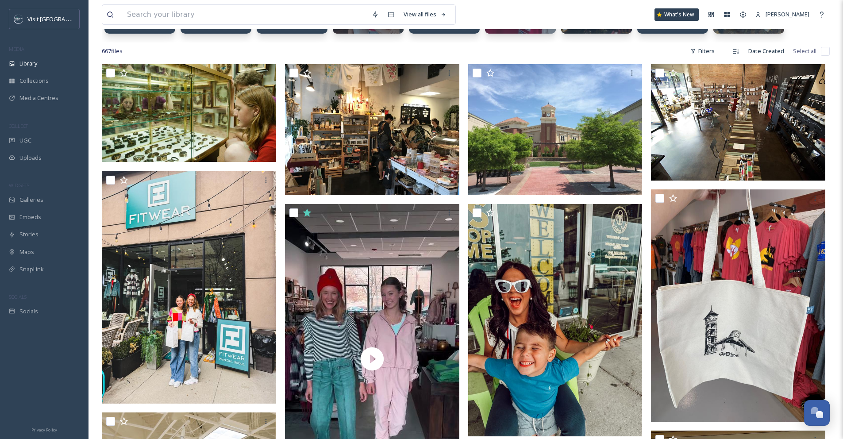
scroll to position [0, 0]
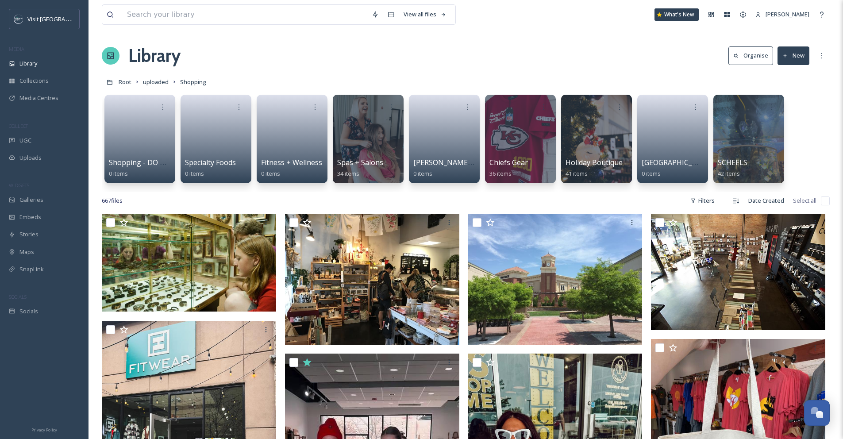
click at [786, 53] on icon at bounding box center [785, 56] width 6 height 6
click at [787, 104] on div "Folder" at bounding box center [784, 110] width 50 height 17
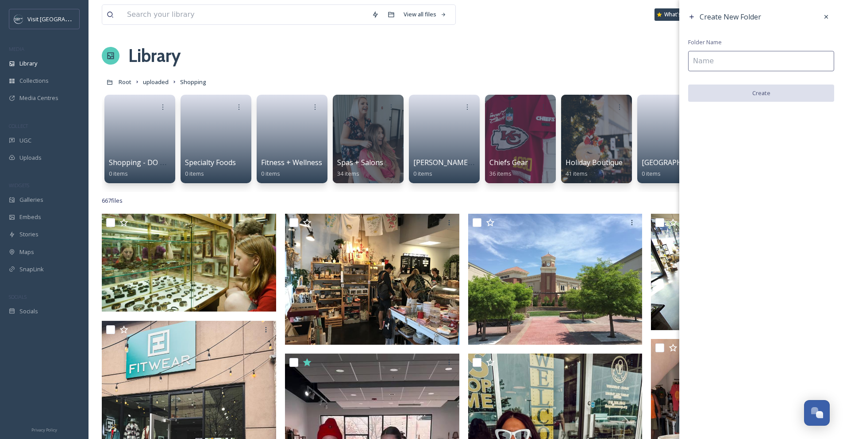
click at [759, 60] on input at bounding box center [761, 61] width 146 height 20
type input "Toys, Hobbies + Crafts"
click at [734, 92] on button "Create" at bounding box center [761, 94] width 146 height 18
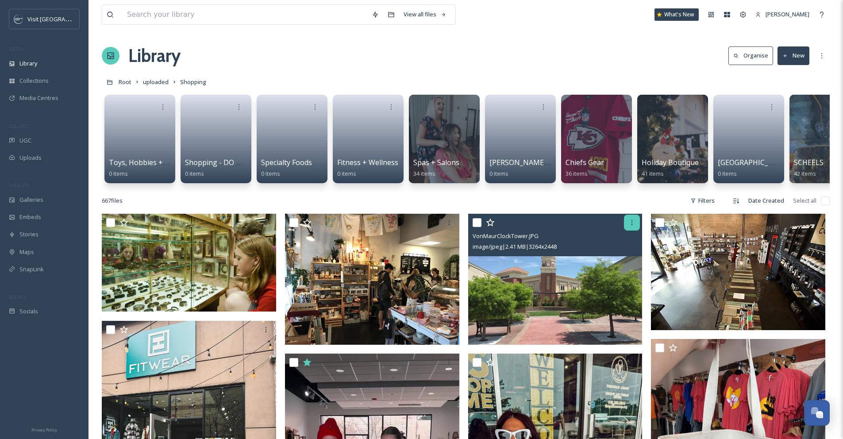
click at [628, 226] on icon at bounding box center [631, 222] width 7 height 7
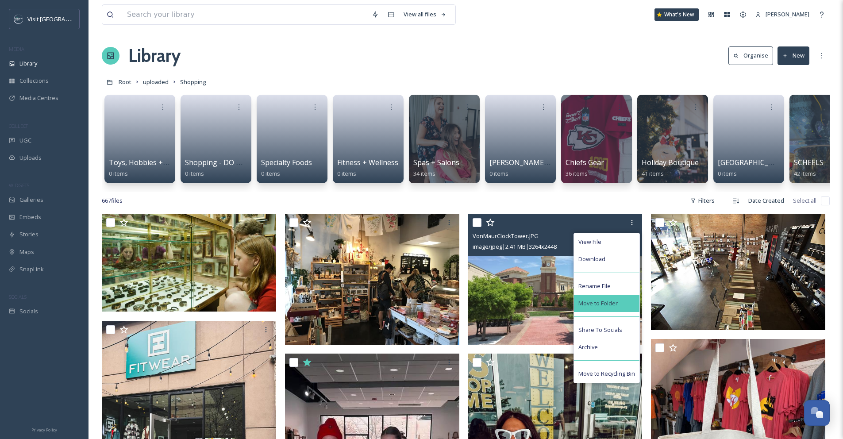
click at [611, 308] on span "Move to Folder" at bounding box center [597, 303] width 39 height 8
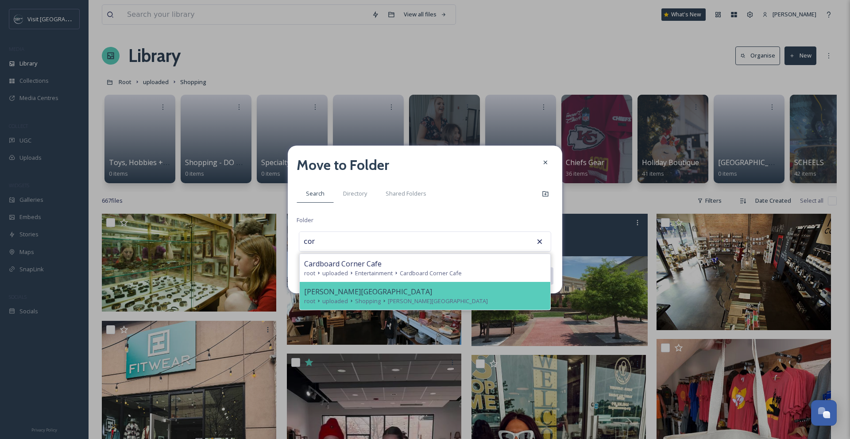
click at [460, 304] on div "root uploaded Shopping [PERSON_NAME][GEOGRAPHIC_DATA]" at bounding box center [425, 301] width 242 height 8
type input "[PERSON_NAME][GEOGRAPHIC_DATA]"
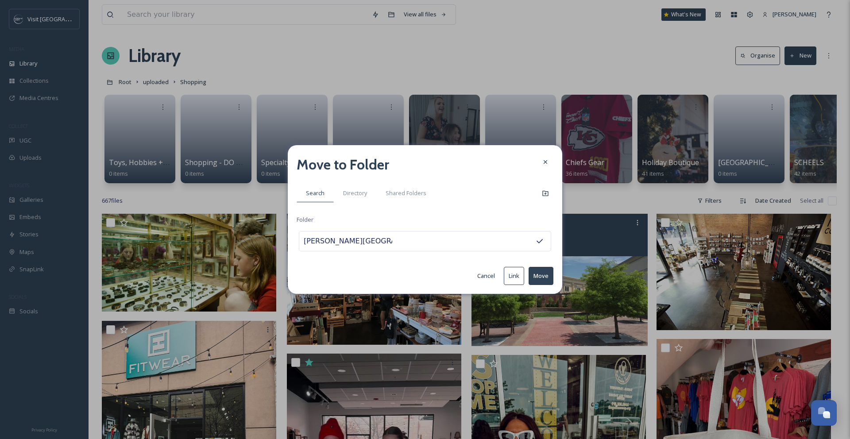
click at [536, 277] on button "Move" at bounding box center [540, 276] width 25 height 18
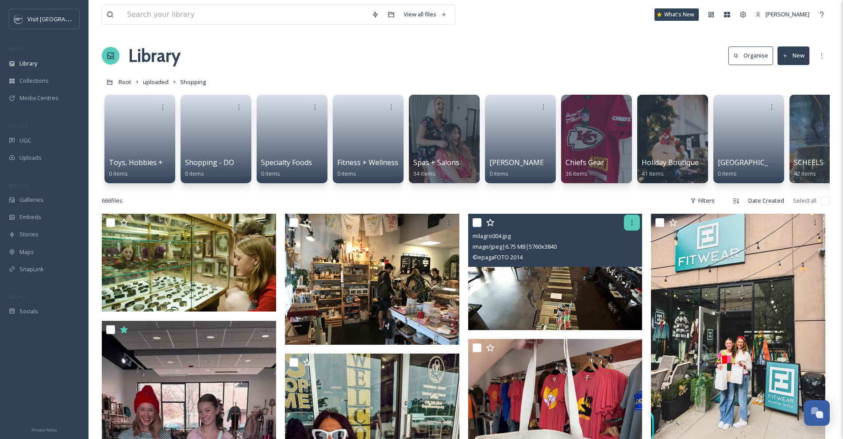
click at [629, 226] on icon at bounding box center [631, 222] width 7 height 7
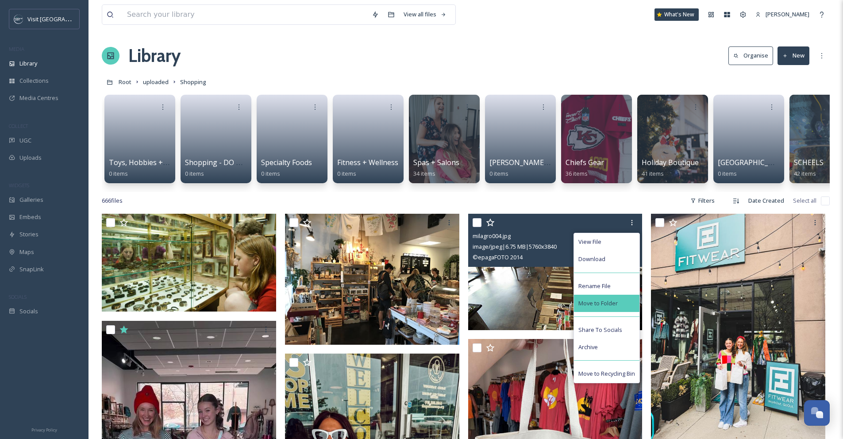
click at [621, 304] on div "Move to Folder" at bounding box center [606, 303] width 65 height 17
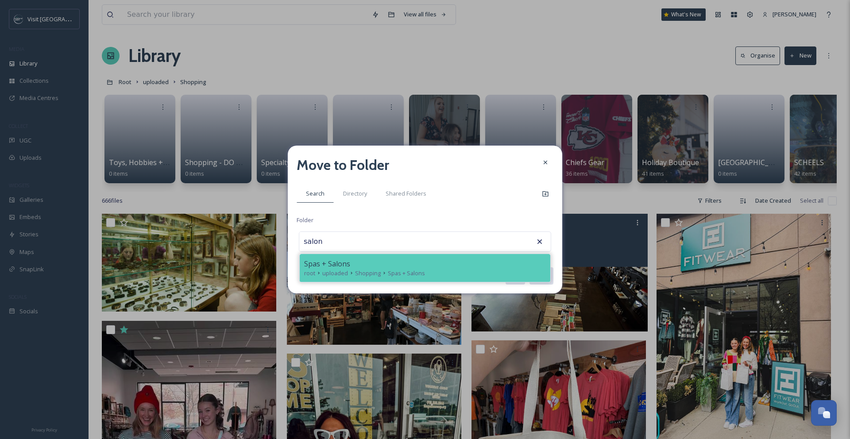
click at [438, 262] on div "Spas + Salons" at bounding box center [425, 263] width 242 height 11
type input "Spas + Salons"
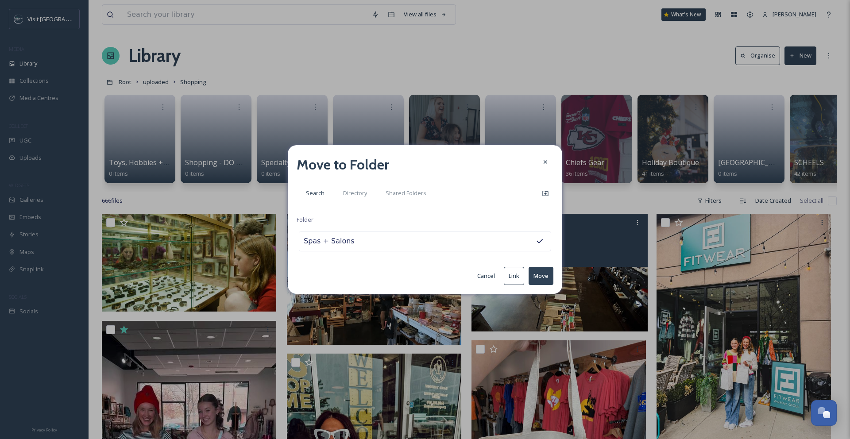
click at [539, 276] on button "Move" at bounding box center [540, 276] width 25 height 18
